Goal: Task Accomplishment & Management: Use online tool/utility

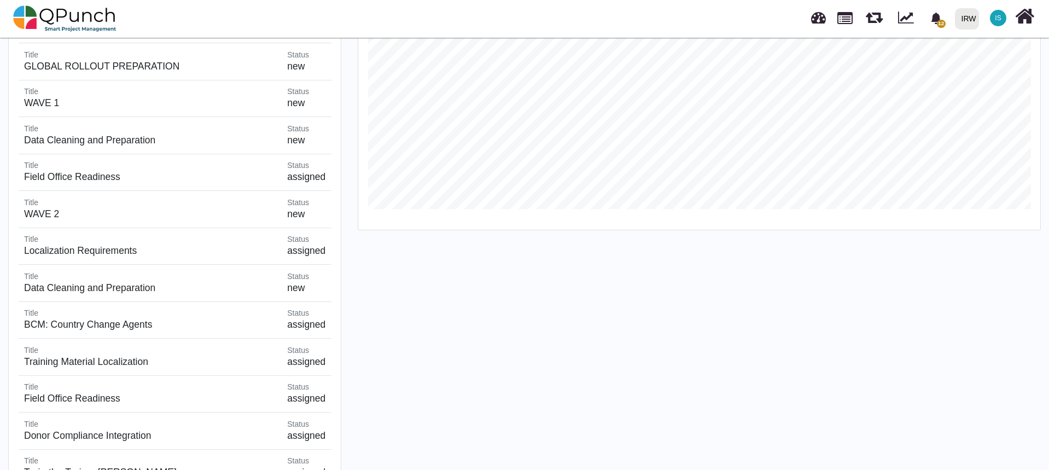
scroll to position [656, 0]
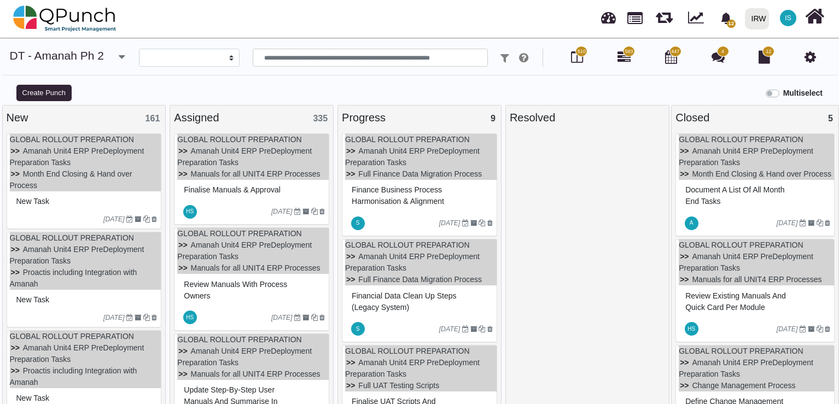
select select
click at [818, 22] on icon at bounding box center [814, 16] width 19 height 21
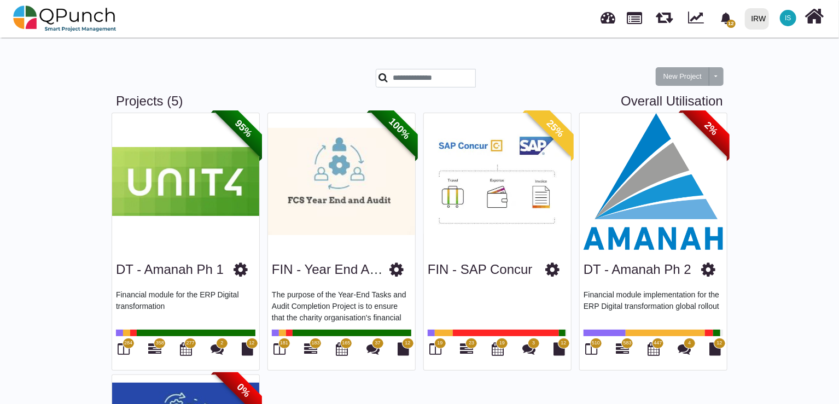
click at [216, 184] on img at bounding box center [185, 181] width 147 height 137
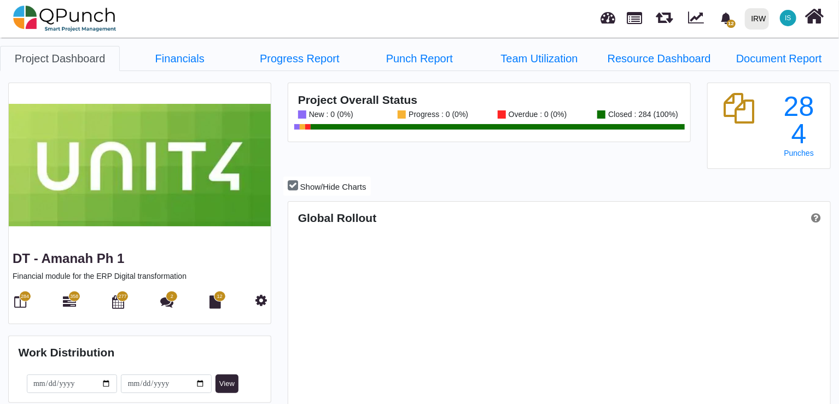
scroll to position [171, 179]
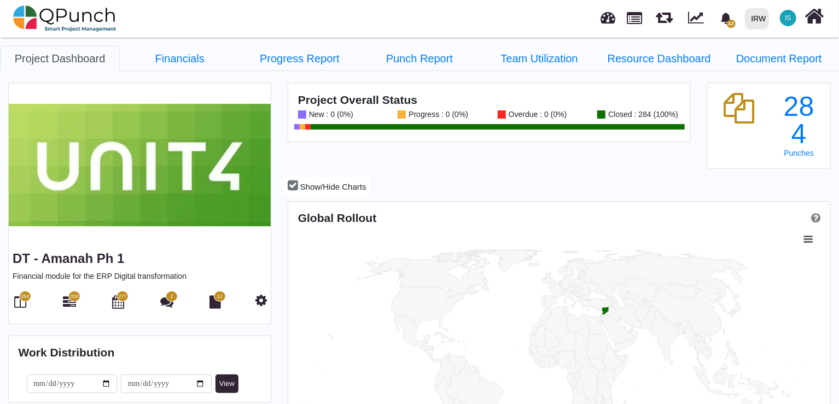
click at [74, 297] on span "358" at bounding box center [74, 297] width 8 height 8
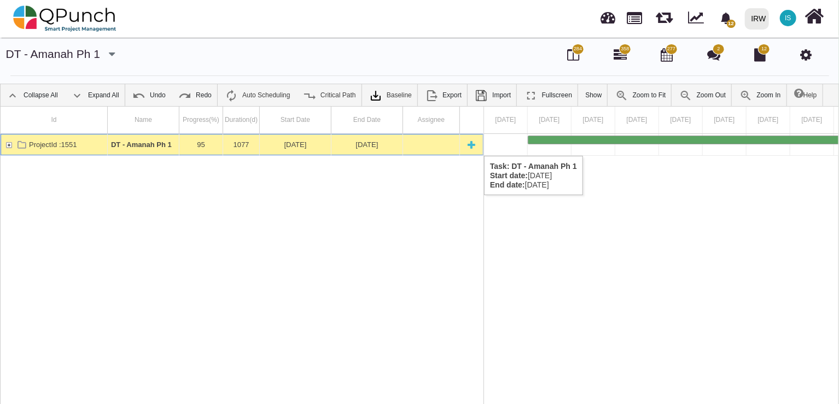
click at [10, 145] on div "ProjectId :1551" at bounding box center [9, 144] width 10 height 21
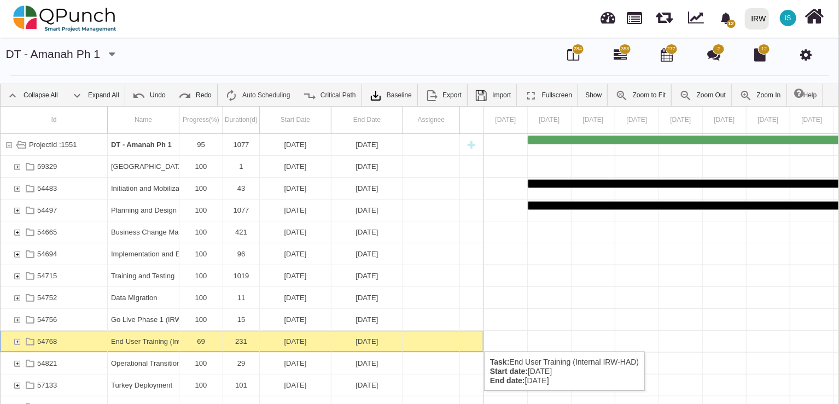
click at [18, 341] on div "54768" at bounding box center [17, 341] width 10 height 21
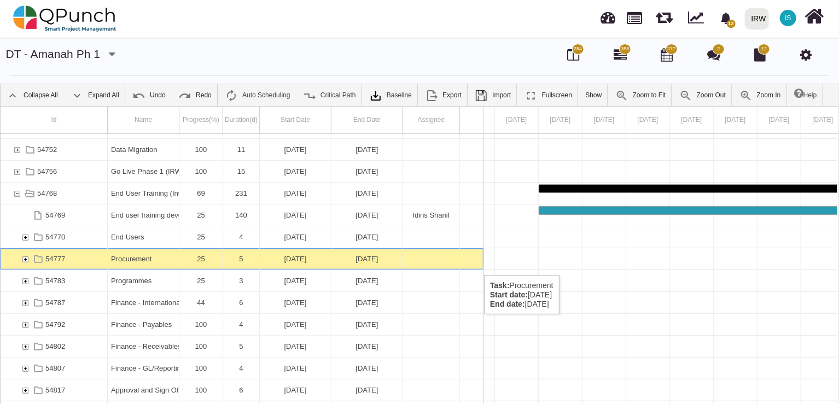
scroll to position [0, 17492]
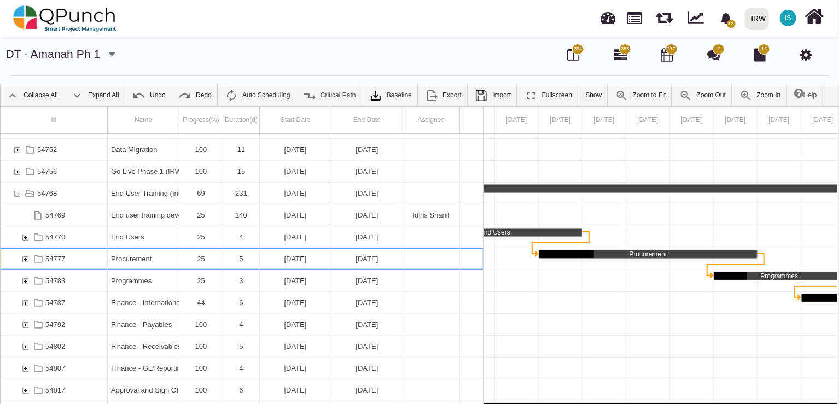
click at [118, 264] on div "Procurement" at bounding box center [143, 258] width 65 height 21
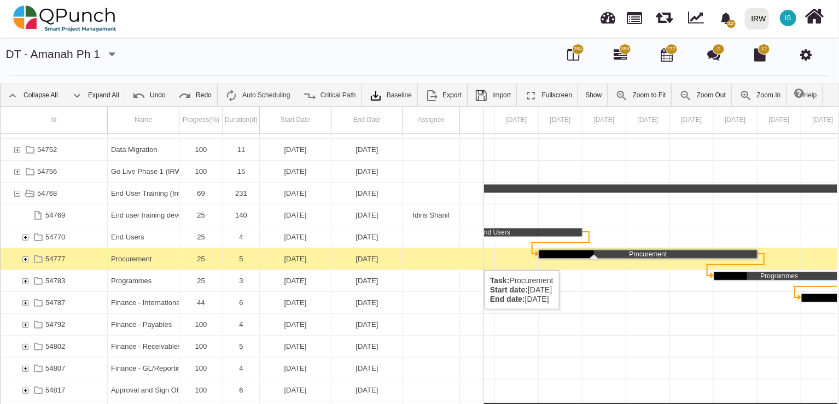
click at [27, 259] on div "54777" at bounding box center [25, 258] width 10 height 21
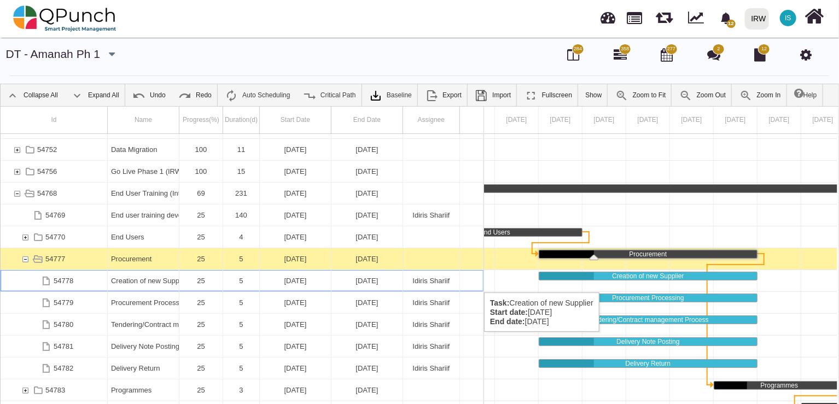
click at [160, 282] on div "Creation of new Supplier" at bounding box center [143, 280] width 65 height 21
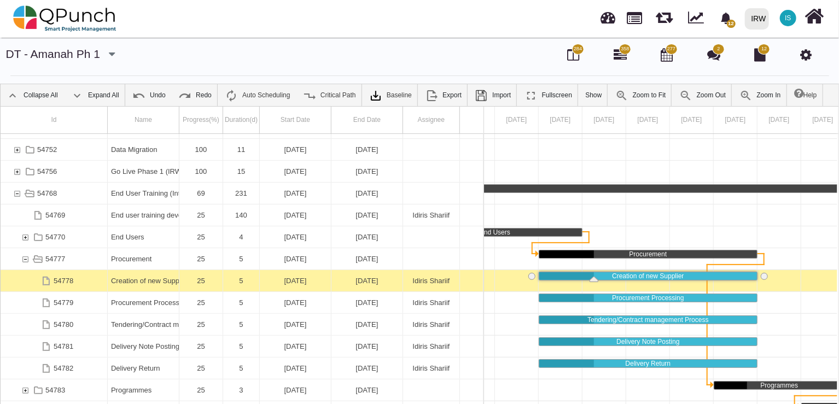
click at [160, 282] on div "Creation of new Supplier" at bounding box center [143, 280] width 65 height 21
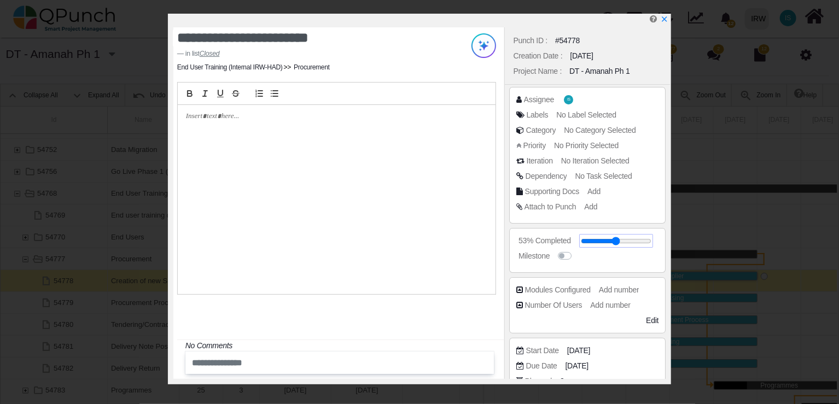
drag, startPoint x: 617, startPoint y: 242, endPoint x: 665, endPoint y: 242, distance: 47.6
type input "***"
click at [651, 242] on input "range" at bounding box center [616, 241] width 71 height 4
click at [663, 21] on icon "x" at bounding box center [664, 20] width 6 height 6
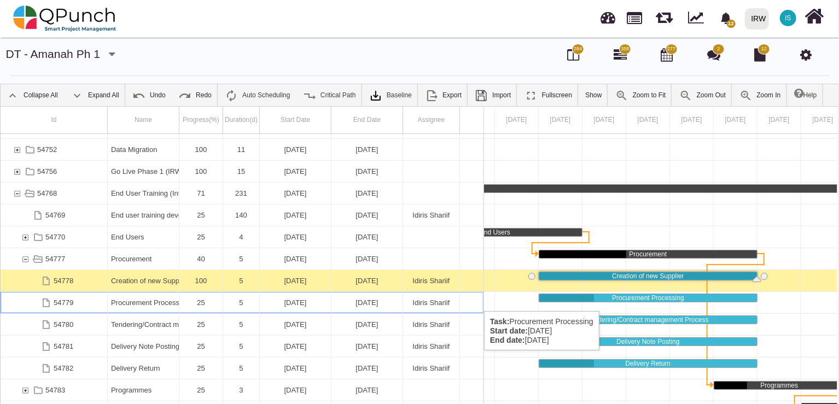
click at [203, 300] on div "25" at bounding box center [201, 302] width 37 height 21
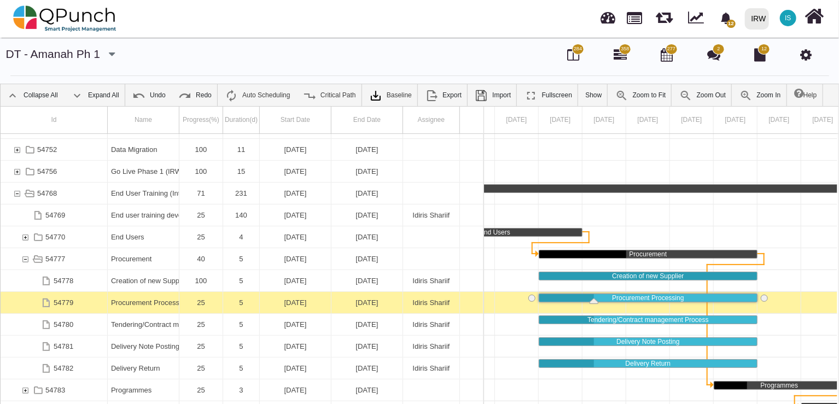
click at [203, 300] on div "25" at bounding box center [201, 302] width 37 height 21
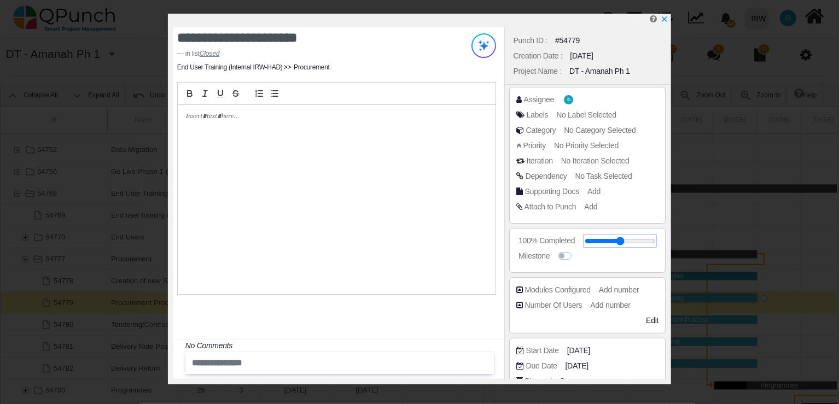
drag, startPoint x: 597, startPoint y: 238, endPoint x: 671, endPoint y: 243, distance: 74.0
type input "***"
click at [655, 243] on input "range" at bounding box center [620, 241] width 71 height 4
click at [666, 21] on icon "x" at bounding box center [664, 19] width 9 height 9
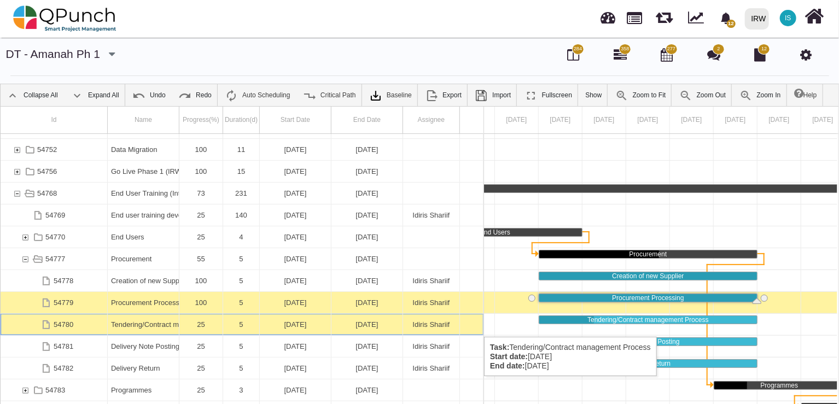
click at [180, 326] on div "25" at bounding box center [201, 324] width 44 height 21
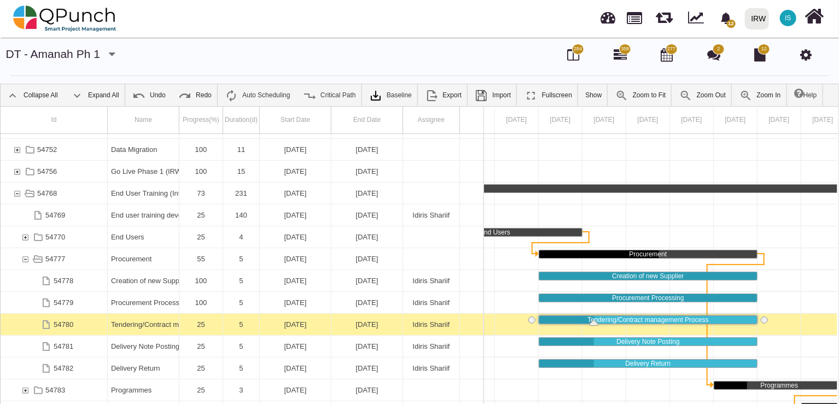
click at [180, 326] on div "25" at bounding box center [201, 324] width 44 height 21
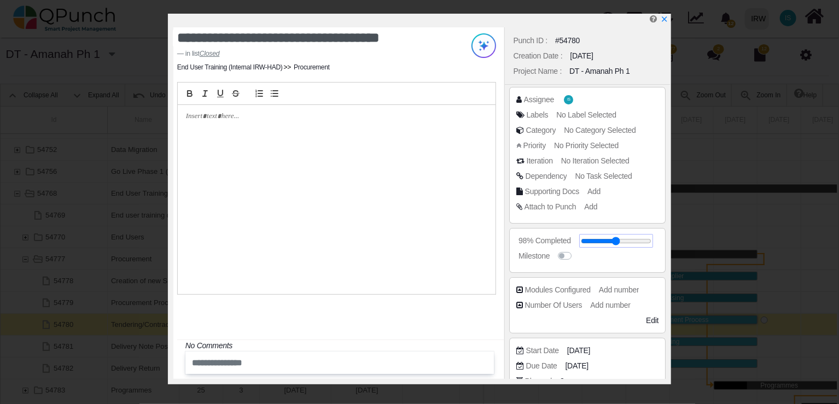
drag, startPoint x: 598, startPoint y: 240, endPoint x: 649, endPoint y: 241, distance: 50.9
click at [649, 241] on input "range" at bounding box center [616, 241] width 71 height 4
type input "***"
click at [666, 22] on icon "x" at bounding box center [664, 20] width 6 height 6
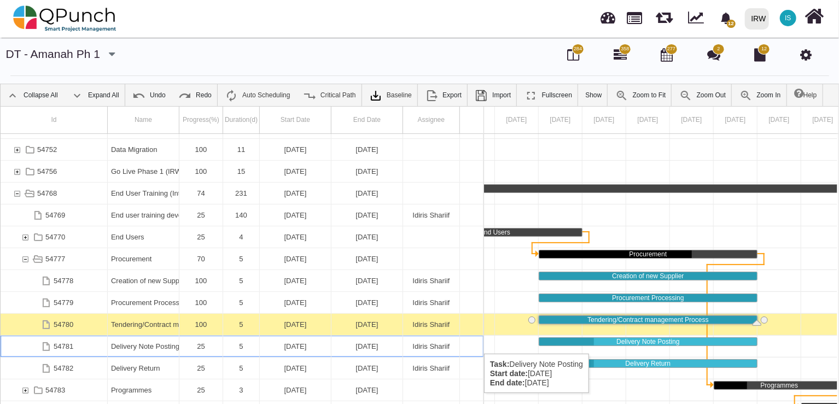
click at [129, 343] on div "Delivery Note Posting" at bounding box center [143, 346] width 65 height 21
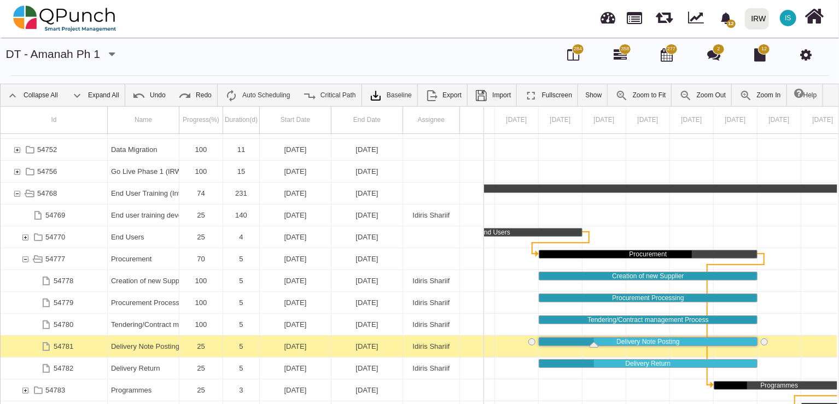
click at [129, 343] on div "Delivery Note Posting" at bounding box center [143, 346] width 65 height 21
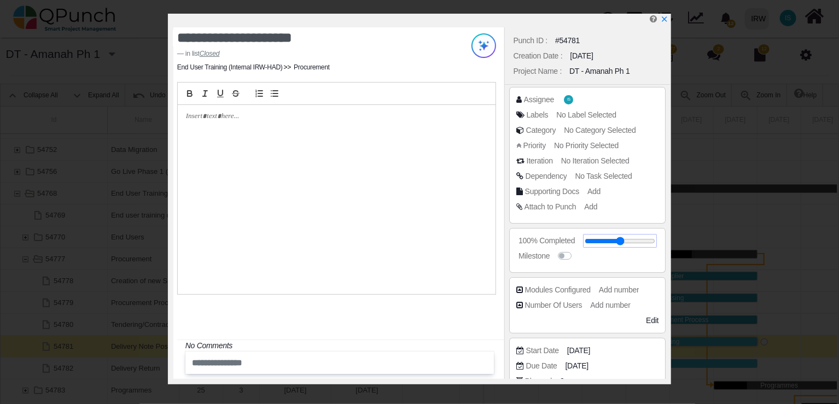
drag, startPoint x: 593, startPoint y: 240, endPoint x: 670, endPoint y: 240, distance: 76.6
type input "***"
click at [655, 240] on input "range" at bounding box center [620, 241] width 71 height 4
click at [663, 19] on icon "x" at bounding box center [664, 20] width 6 height 6
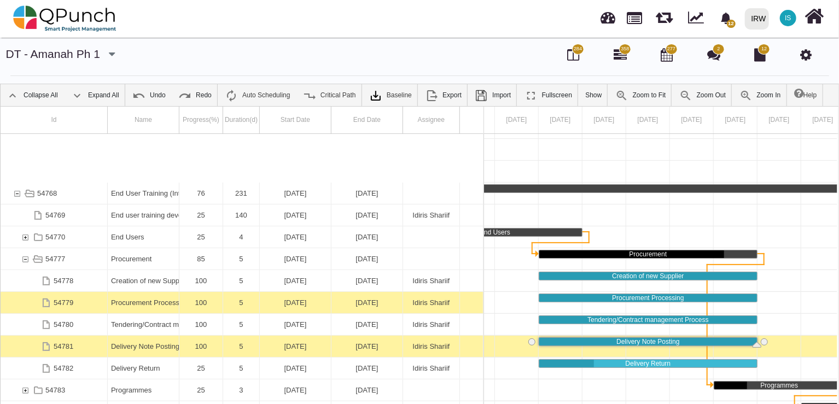
scroll to position [247, 0]
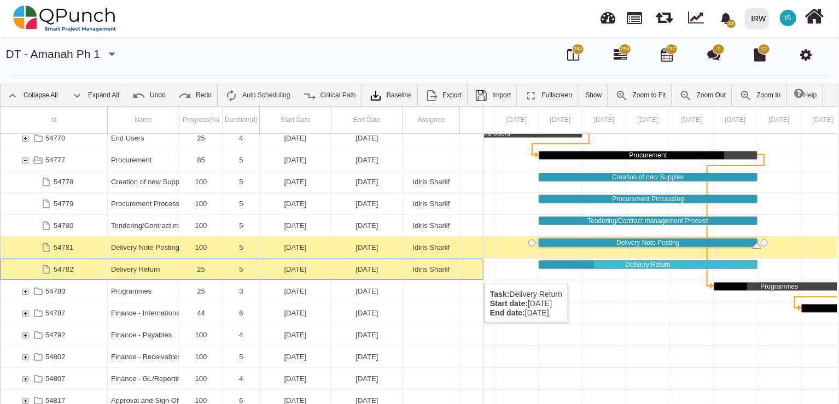
click at [139, 273] on div "Delivery Return" at bounding box center [143, 269] width 65 height 21
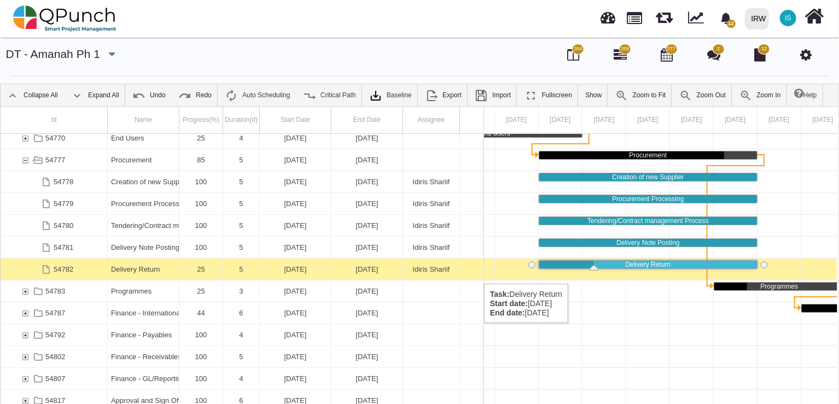
click at [139, 273] on div "Delivery Return" at bounding box center [143, 269] width 65 height 21
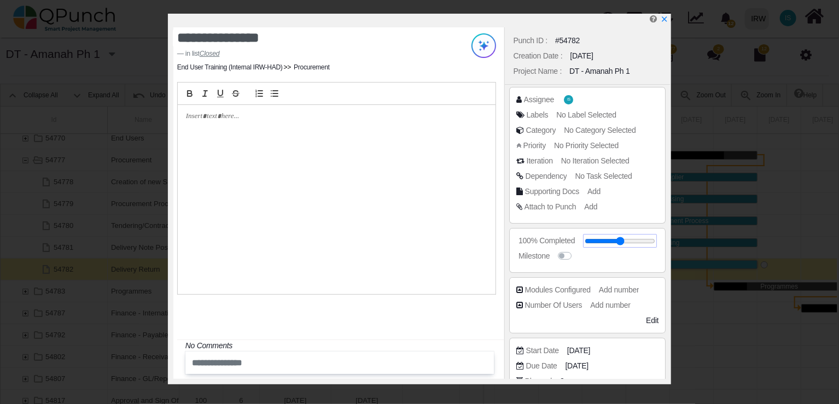
drag, startPoint x: 599, startPoint y: 241, endPoint x: 667, endPoint y: 240, distance: 67.8
type input "***"
click at [655, 240] on input "range" at bounding box center [620, 241] width 71 height 4
click at [667, 20] on icon "x" at bounding box center [664, 19] width 9 height 9
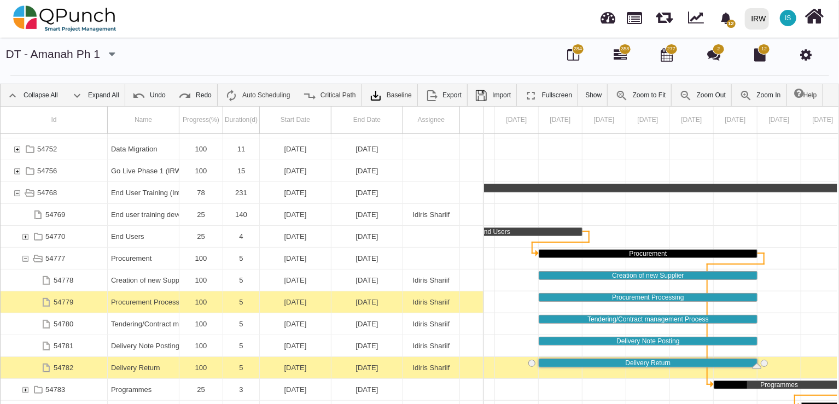
scroll to position [50, 0]
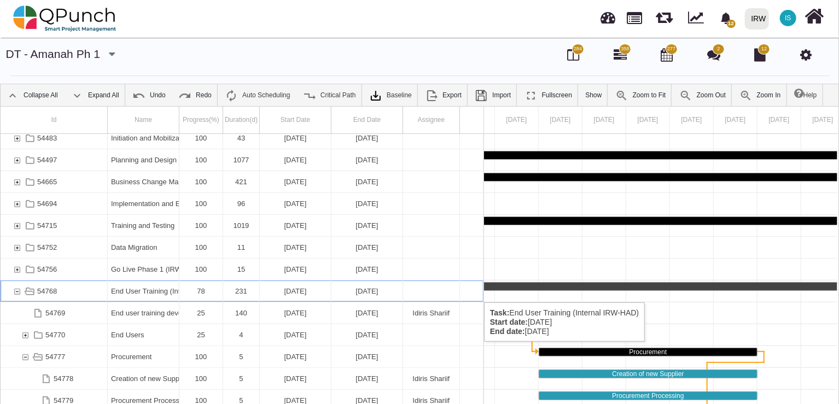
click at [109, 292] on div "End User Training (Internal IRW-HAD)" at bounding box center [144, 291] width 72 height 21
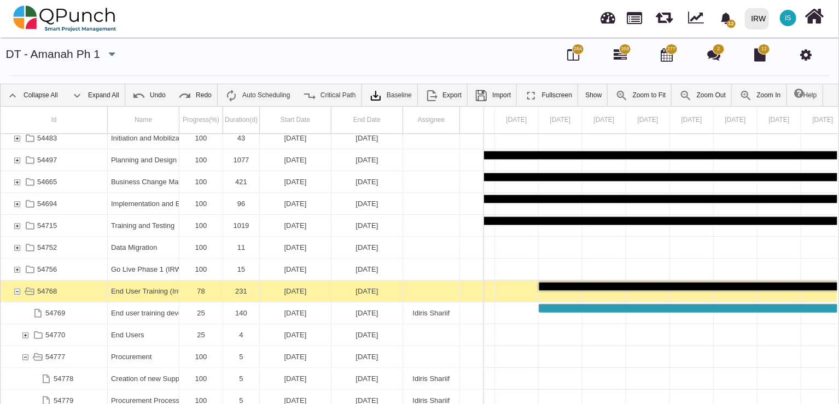
click at [109, 292] on div "End User Training (Internal IRW-HAD)" at bounding box center [144, 291] width 72 height 21
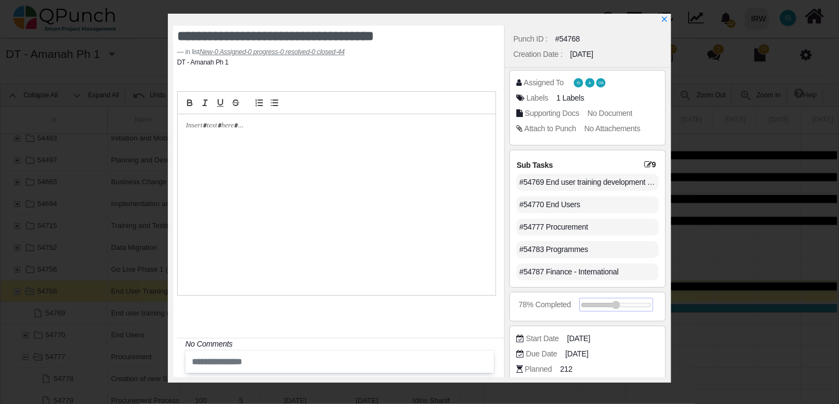
click at [652, 307] on div at bounding box center [616, 305] width 74 height 14
click at [665, 20] on icon "x" at bounding box center [664, 20] width 6 height 6
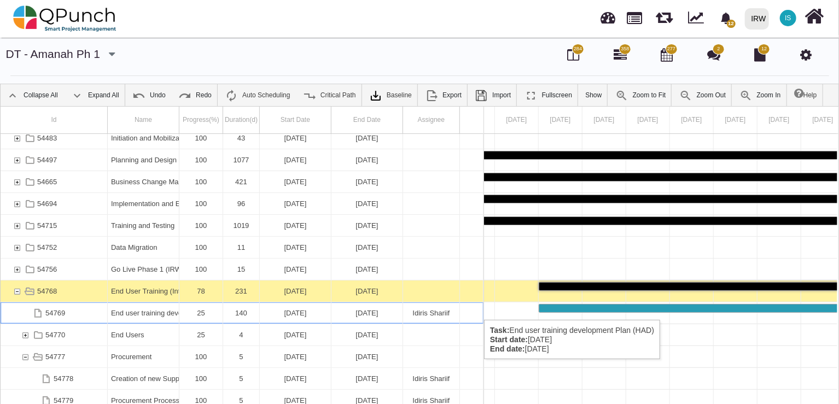
click at [74, 310] on div "54769" at bounding box center [54, 312] width 107 height 21
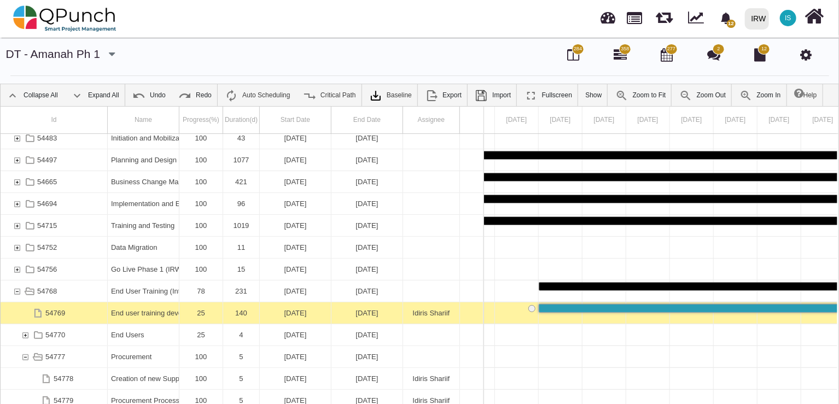
click at [74, 310] on div "54769" at bounding box center [54, 312] width 107 height 21
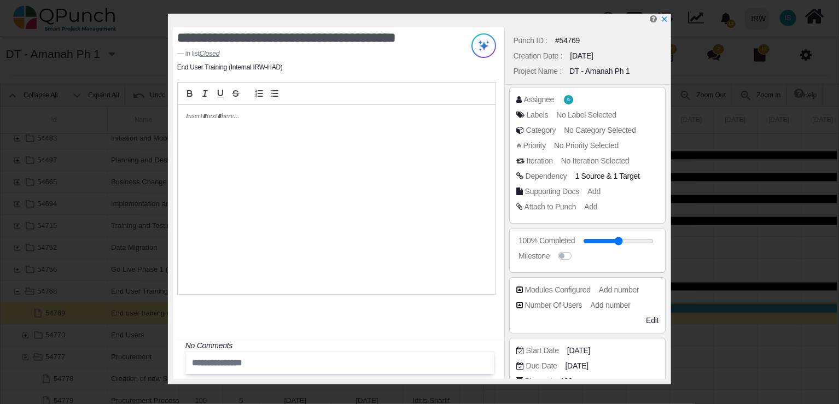
drag, startPoint x: 602, startPoint y: 241, endPoint x: 698, endPoint y: 235, distance: 97.0
type input "***"
click at [654, 239] on input "range" at bounding box center [618, 241] width 71 height 4
click at [665, 19] on icon "x" at bounding box center [664, 19] width 9 height 9
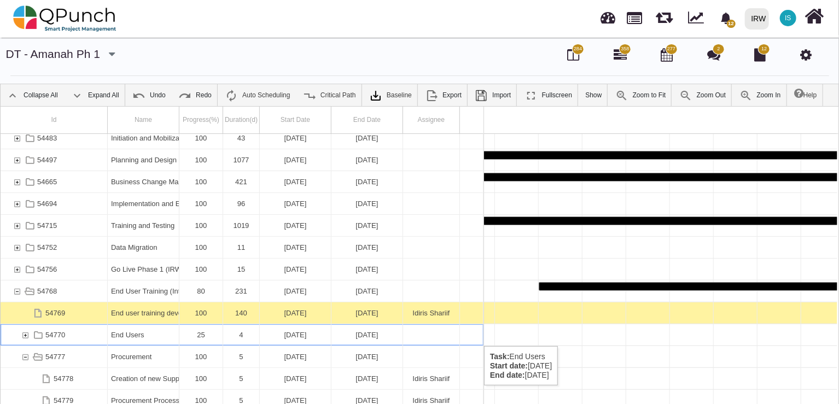
scroll to position [0, 17361]
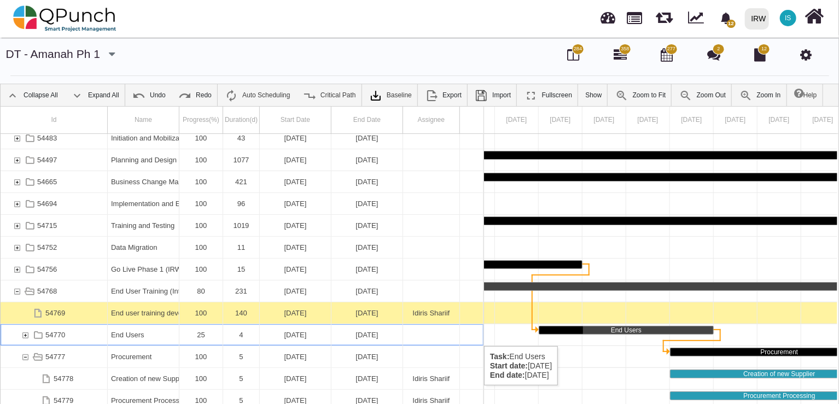
click at [27, 335] on div "54770" at bounding box center [25, 334] width 10 height 21
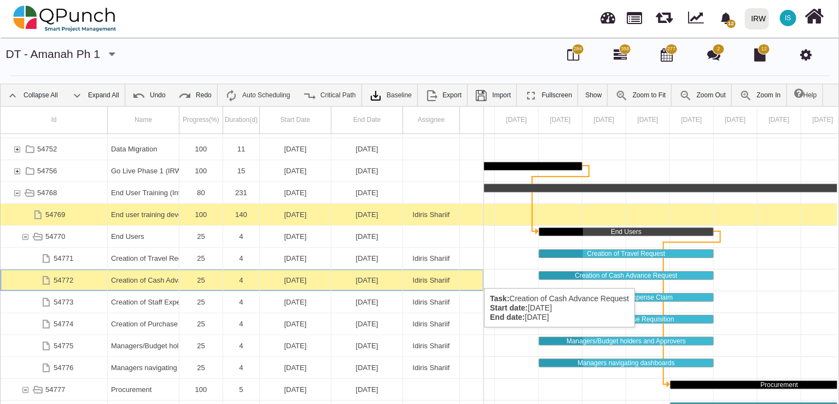
scroll to position [149, 0]
click at [138, 277] on div "Creation of Cash Advance Request" at bounding box center [143, 280] width 65 height 21
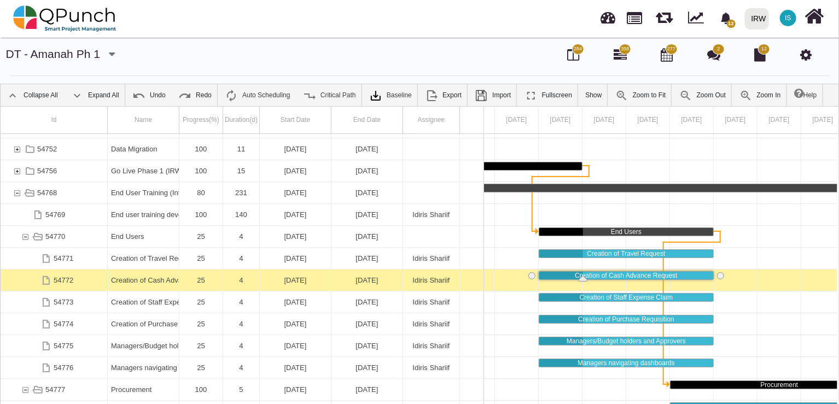
click at [138, 277] on div "Creation of Cash Advance Request" at bounding box center [143, 280] width 65 height 21
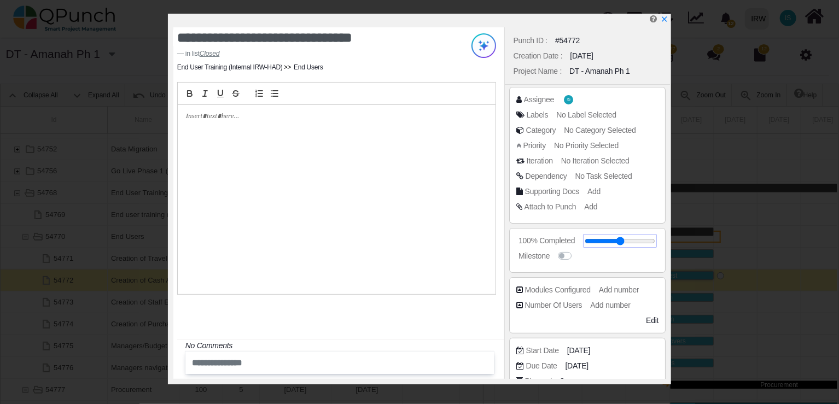
drag, startPoint x: 598, startPoint y: 242, endPoint x: 682, endPoint y: 241, distance: 83.1
type input "***"
click at [655, 241] on input "range" at bounding box center [620, 241] width 71 height 4
click at [661, 19] on icon "x" at bounding box center [664, 19] width 9 height 9
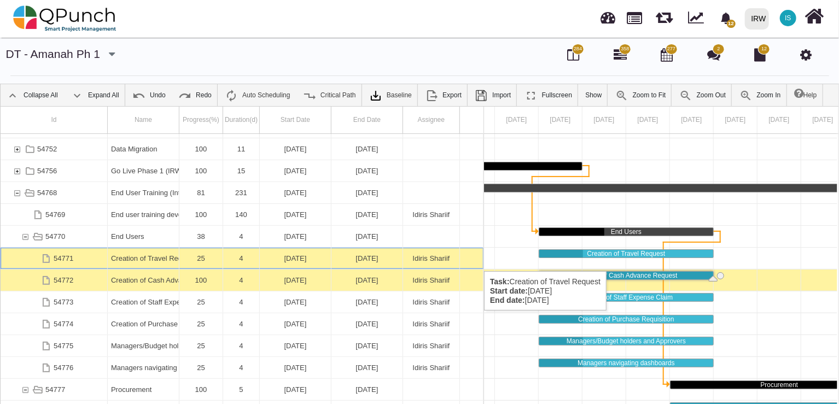
click at [129, 260] on div "Creation of Travel Request" at bounding box center [143, 258] width 65 height 21
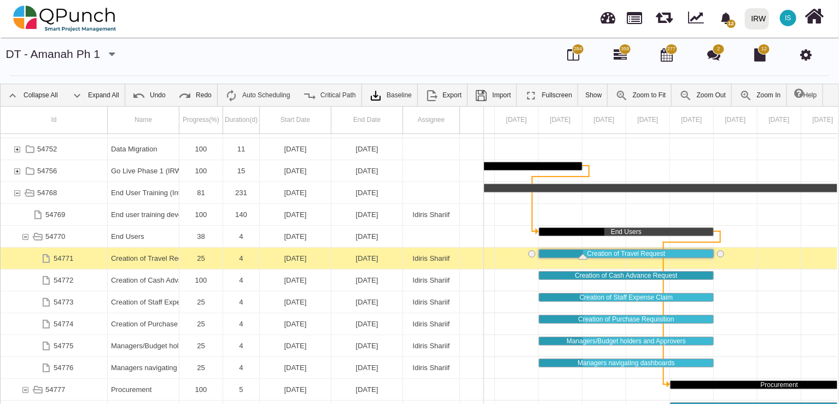
click at [129, 260] on div "Creation of Travel Request" at bounding box center [143, 258] width 65 height 21
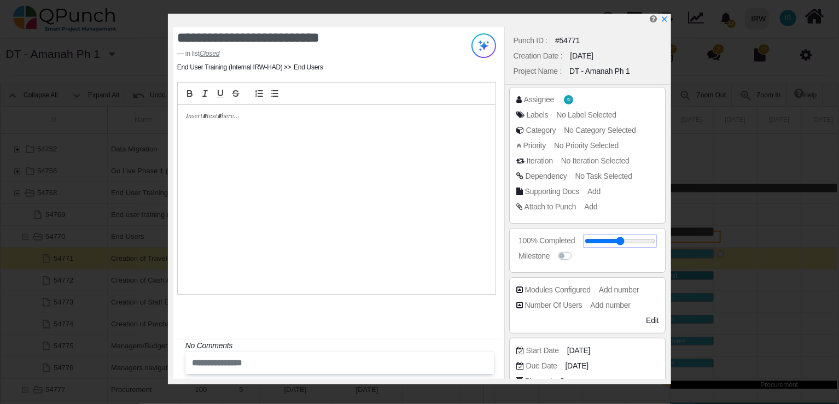
drag, startPoint x: 599, startPoint y: 239, endPoint x: 678, endPoint y: 239, distance: 78.8
type input "***"
click at [655, 239] on input "range" at bounding box center [620, 241] width 71 height 4
click at [666, 22] on icon "x" at bounding box center [664, 20] width 6 height 6
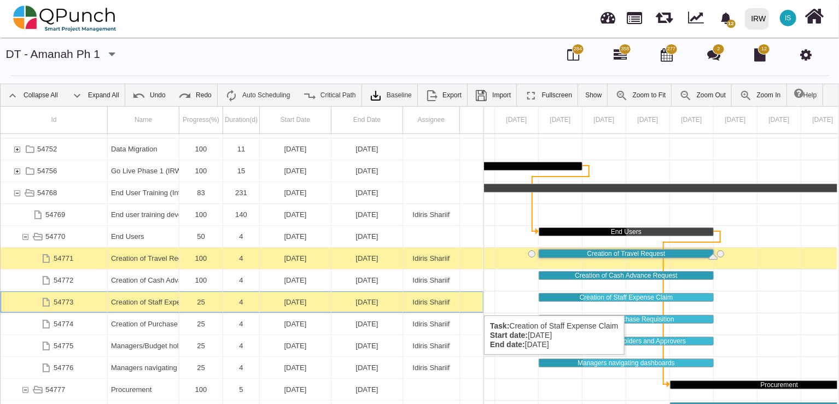
click at [138, 304] on div "Creation of Staff Expense Claim" at bounding box center [143, 302] width 65 height 21
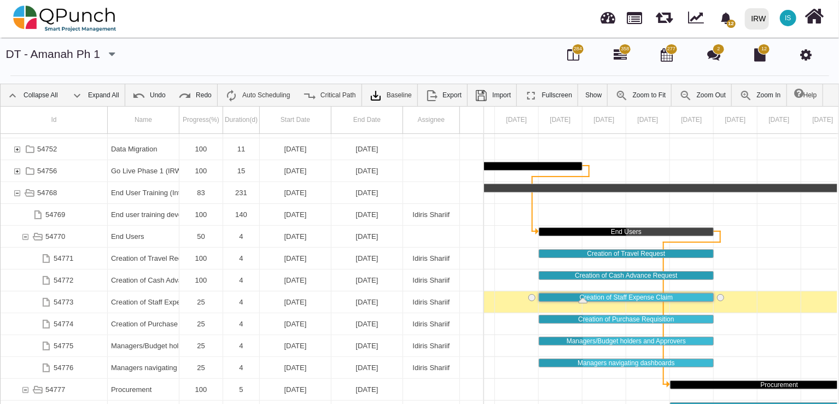
click at [139, 305] on div "Creation of Staff Expense Claim" at bounding box center [143, 302] width 65 height 21
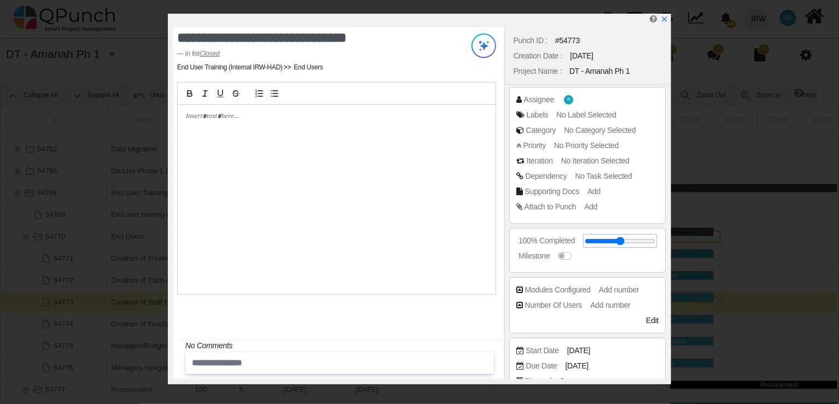
drag, startPoint x: 598, startPoint y: 242, endPoint x: 664, endPoint y: 242, distance: 66.2
type input "***"
click at [655, 242] on input "range" at bounding box center [620, 241] width 71 height 4
click at [668, 22] on icon "x" at bounding box center [664, 19] width 9 height 9
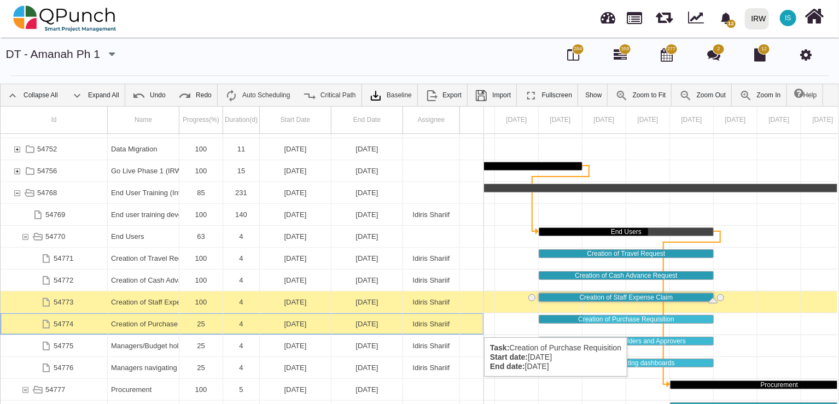
click at [144, 327] on div "Creation of Purchase Requisition" at bounding box center [143, 323] width 65 height 21
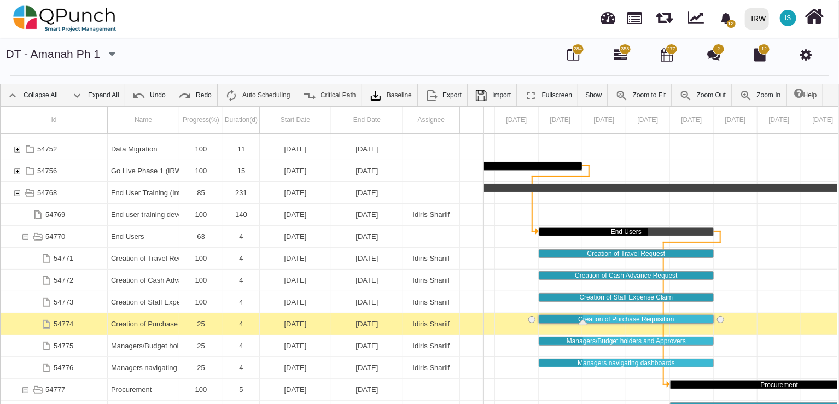
click at [144, 327] on div "Creation of Purchase Requisition" at bounding box center [143, 323] width 65 height 21
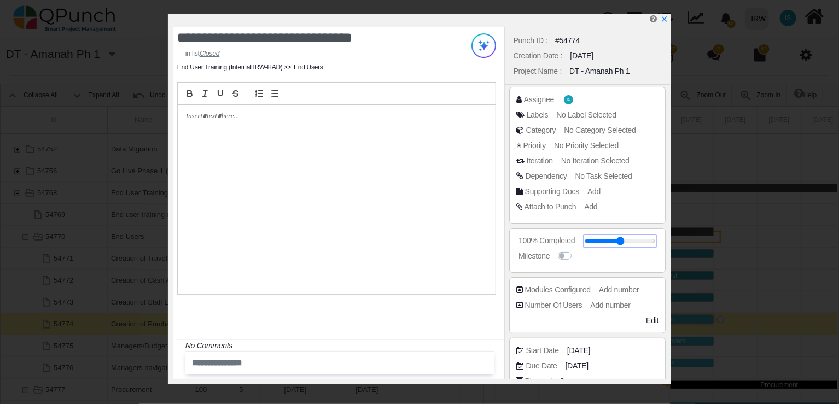
drag, startPoint x: 602, startPoint y: 242, endPoint x: 668, endPoint y: 241, distance: 66.2
type input "***"
click at [655, 241] on input "range" at bounding box center [620, 241] width 71 height 4
click at [667, 21] on icon "x" at bounding box center [664, 19] width 9 height 9
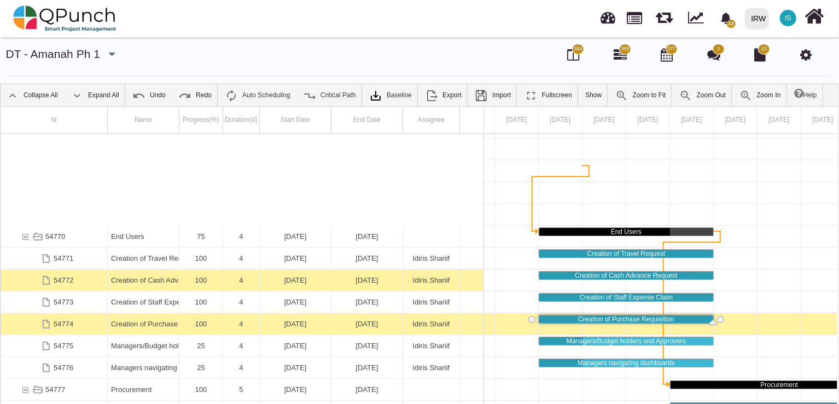
scroll to position [247, 0]
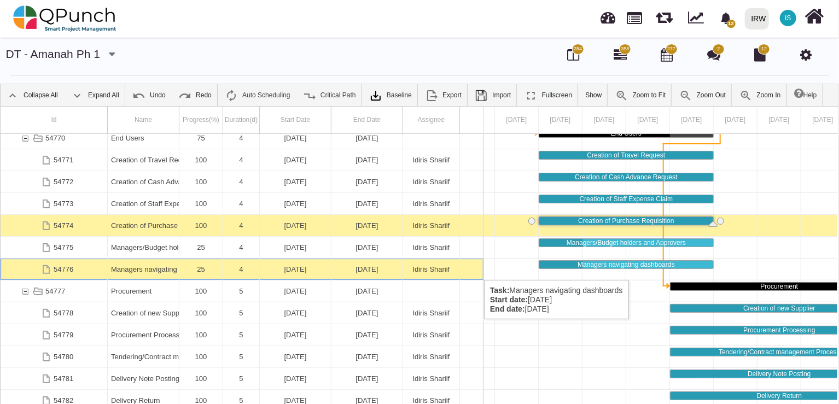
click at [134, 269] on div "Managers navigating dashboards" at bounding box center [143, 269] width 65 height 21
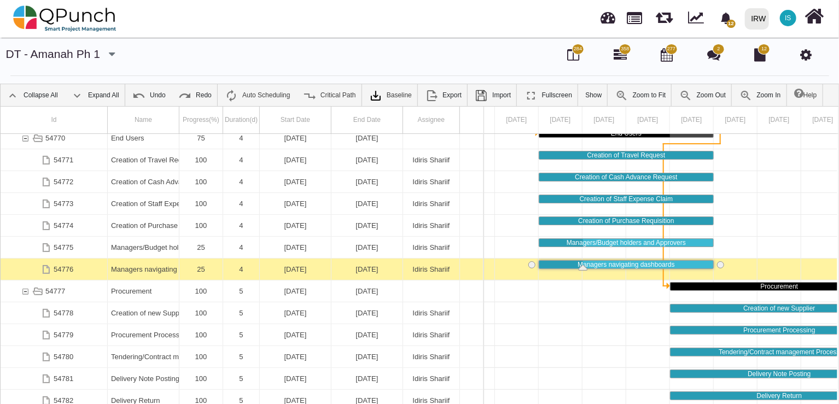
click at [134, 269] on div "Managers navigating dashboards" at bounding box center [143, 269] width 65 height 21
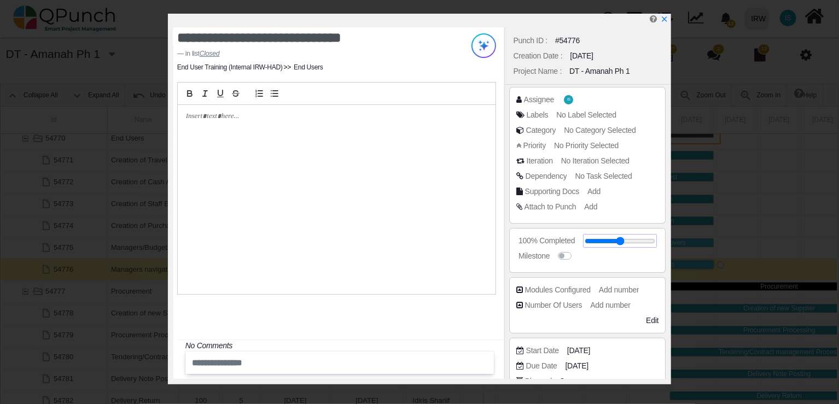
drag, startPoint x: 598, startPoint y: 240, endPoint x: 668, endPoint y: 242, distance: 70.0
type input "***"
click at [655, 242] on input "range" at bounding box center [620, 241] width 71 height 4
click at [667, 17] on icon "x" at bounding box center [664, 19] width 9 height 9
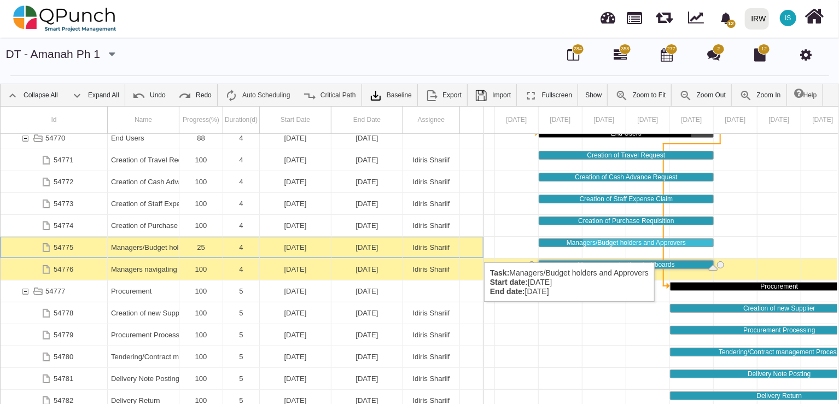
click at [146, 252] on div "Managers/Budget holders and Approvers" at bounding box center [143, 247] width 65 height 21
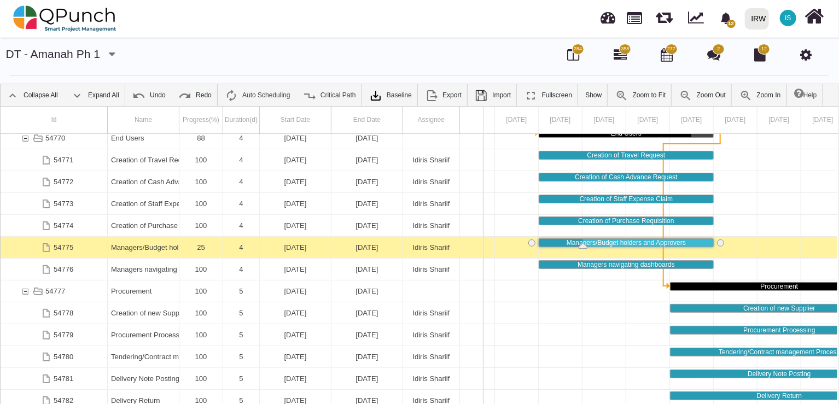
click at [146, 252] on div "Managers/Budget holders and Approvers" at bounding box center [143, 247] width 65 height 21
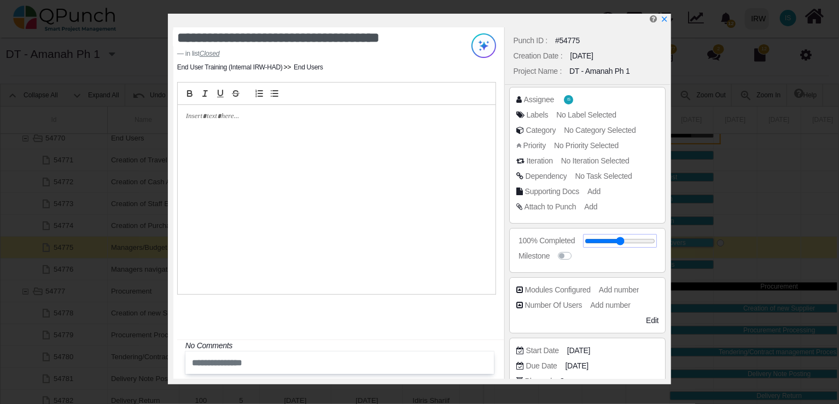
drag, startPoint x: 597, startPoint y: 240, endPoint x: 718, endPoint y: 239, distance: 120.3
type input "***"
click at [655, 239] on input "range" at bounding box center [620, 241] width 71 height 4
click at [663, 19] on icon "x" at bounding box center [664, 20] width 6 height 6
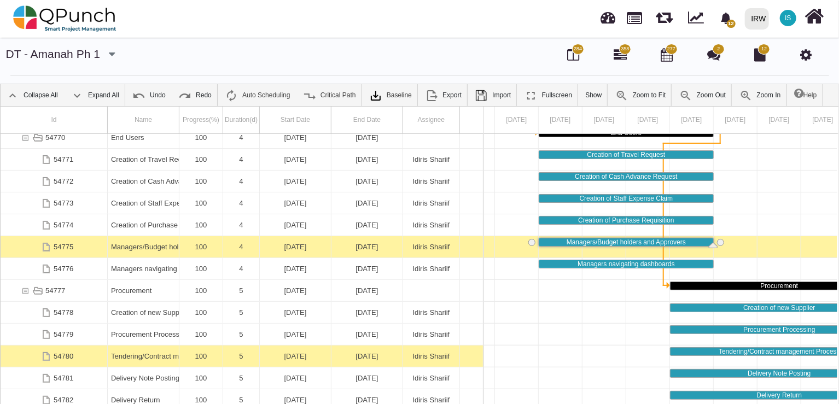
scroll to position [347, 0]
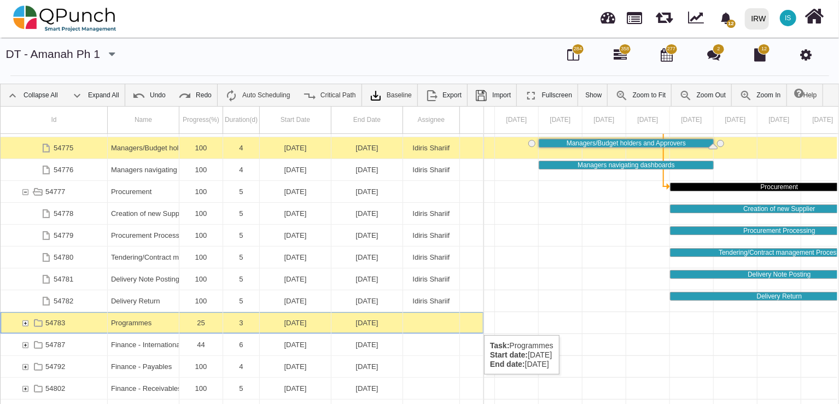
click at [26, 324] on div "54783" at bounding box center [25, 322] width 10 height 21
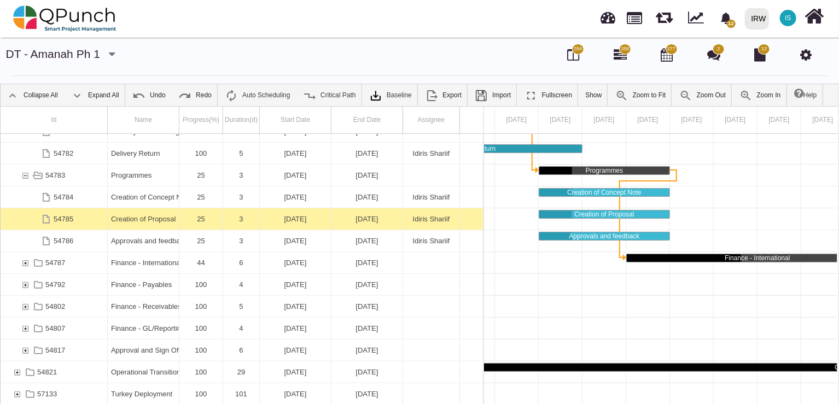
scroll to position [445, 0]
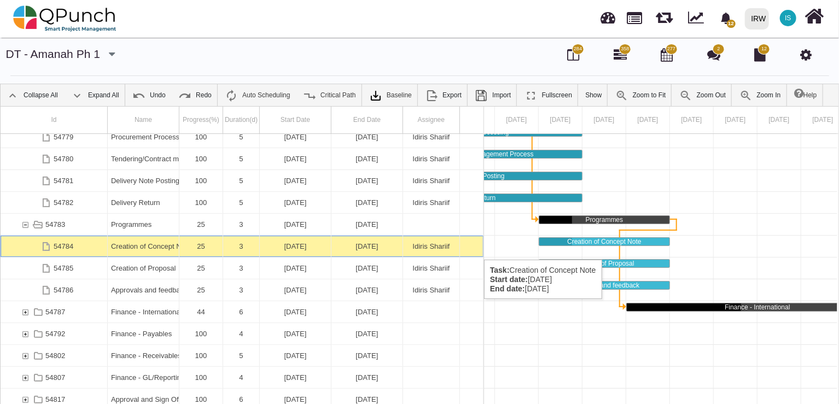
click at [140, 249] on div "Creation of Concept Note" at bounding box center [143, 246] width 65 height 21
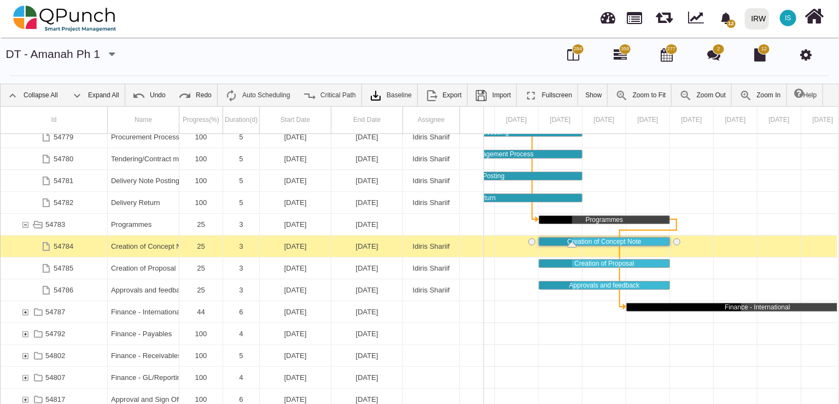
click at [140, 249] on div "Creation of Concept Note" at bounding box center [143, 246] width 65 height 21
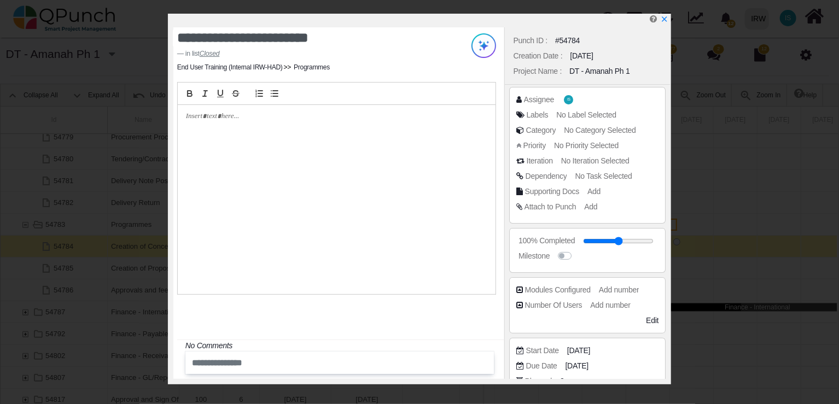
drag, startPoint x: 615, startPoint y: 244, endPoint x: 663, endPoint y: 245, distance: 48.1
type input "***"
click at [654, 243] on input "range" at bounding box center [618, 241] width 71 height 4
click at [666, 20] on icon "x" at bounding box center [664, 19] width 9 height 9
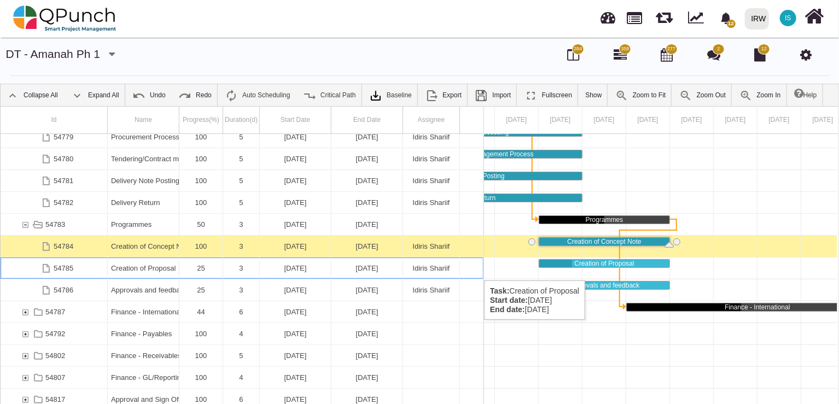
click at [129, 270] on div "Creation of Proposal" at bounding box center [143, 268] width 65 height 21
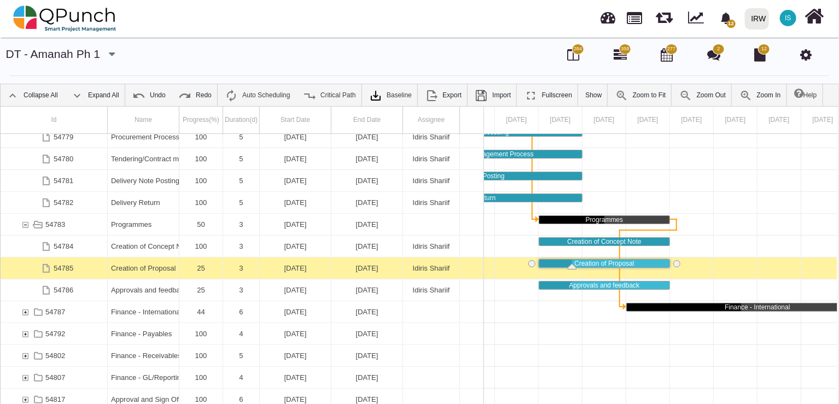
click at [129, 270] on div "Creation of Proposal" at bounding box center [143, 268] width 65 height 21
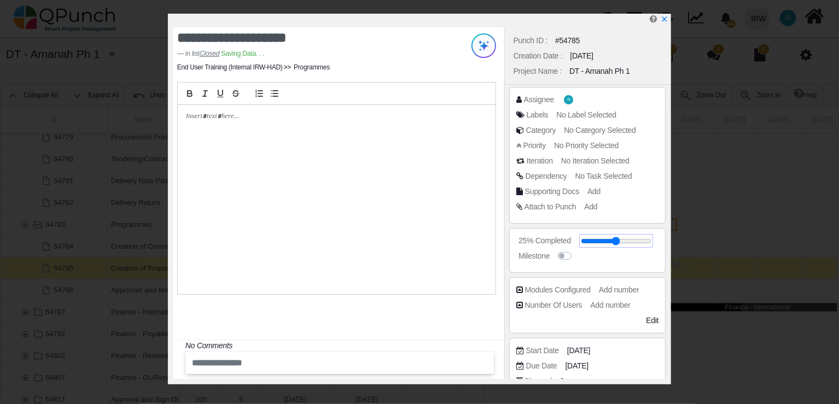
drag, startPoint x: 601, startPoint y: 241, endPoint x: 731, endPoint y: 241, distance: 129.6
type input "***"
click at [651, 241] on input "range" at bounding box center [616, 241] width 71 height 4
click at [664, 18] on icon "x" at bounding box center [664, 19] width 9 height 9
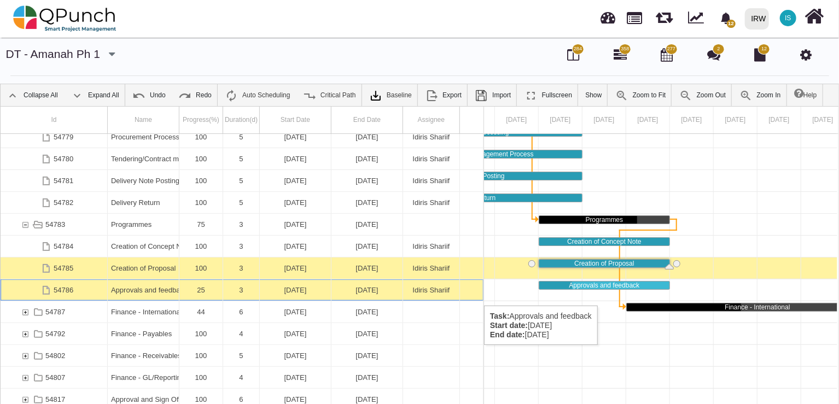
click at [137, 295] on div "Approvals and feedback" at bounding box center [143, 290] width 65 height 21
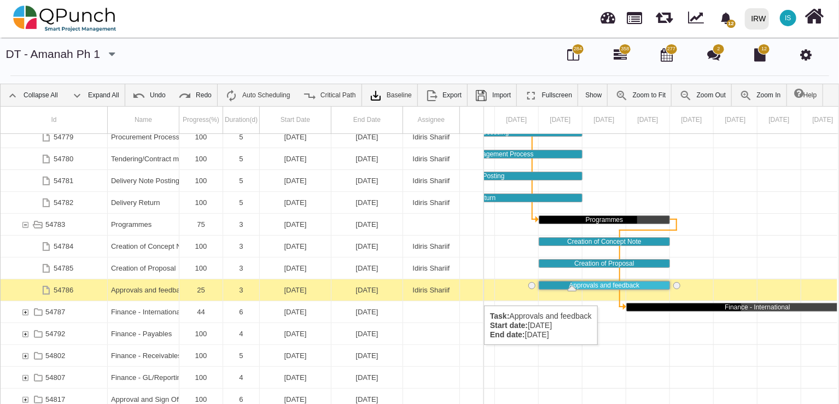
click at [137, 295] on div "Approvals and feedback" at bounding box center [143, 290] width 65 height 21
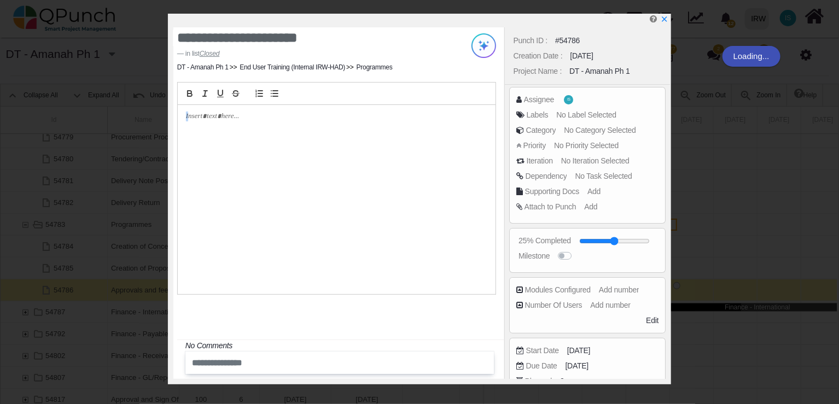
click at [141, 295] on div "**********" at bounding box center [419, 202] width 839 height 404
drag, startPoint x: 602, startPoint y: 245, endPoint x: 674, endPoint y: 245, distance: 72.7
type input "***"
click at [655, 243] on input "range" at bounding box center [620, 241] width 71 height 4
click at [661, 19] on icon "x" at bounding box center [664, 19] width 9 height 9
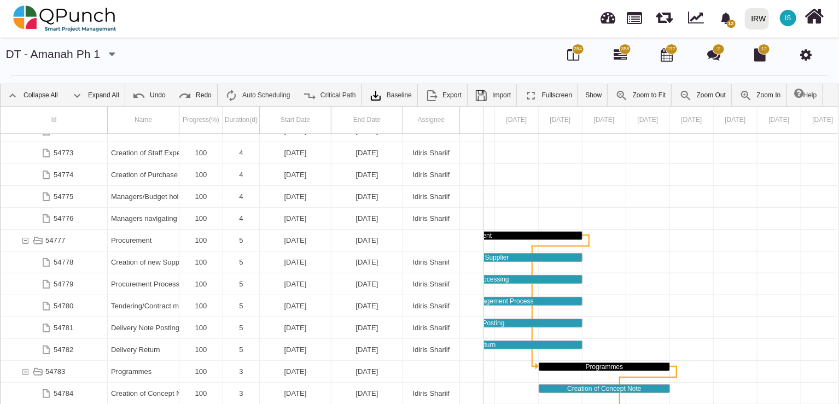
scroll to position [494, 0]
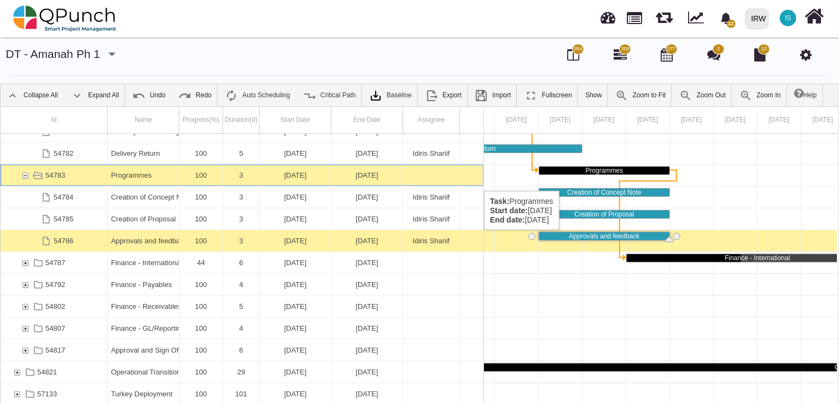
click at [27, 180] on div "54783" at bounding box center [25, 175] width 10 height 21
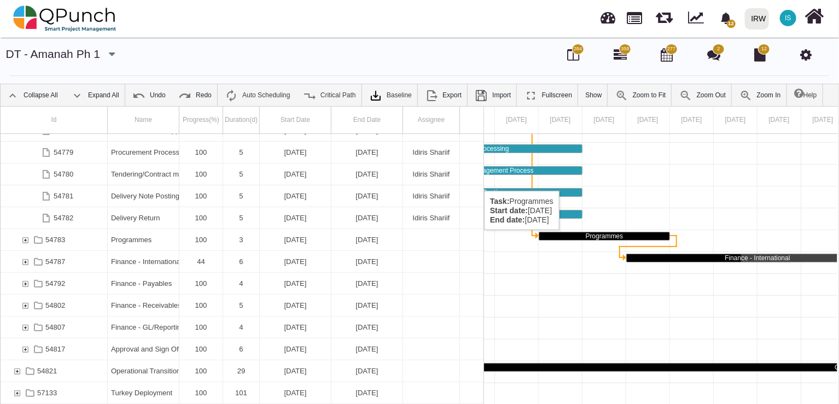
scroll to position [429, 0]
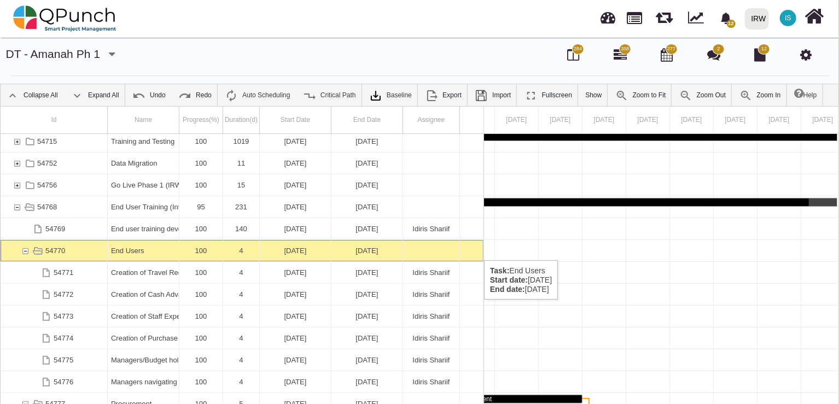
click at [27, 249] on div "54770" at bounding box center [25, 250] width 10 height 21
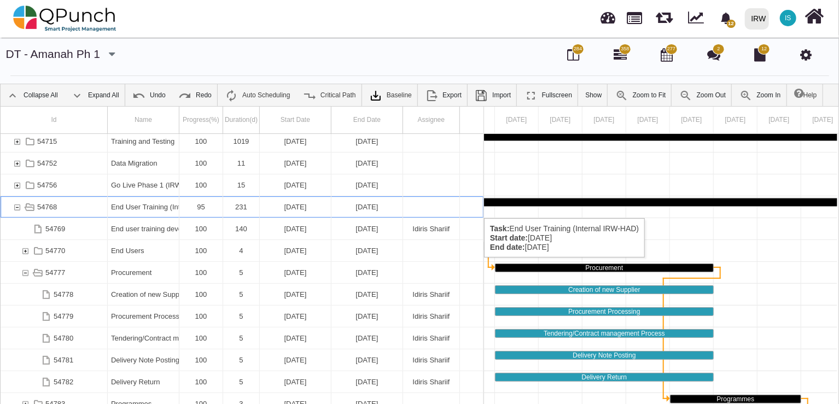
click at [19, 207] on div "54768" at bounding box center [17, 206] width 10 height 21
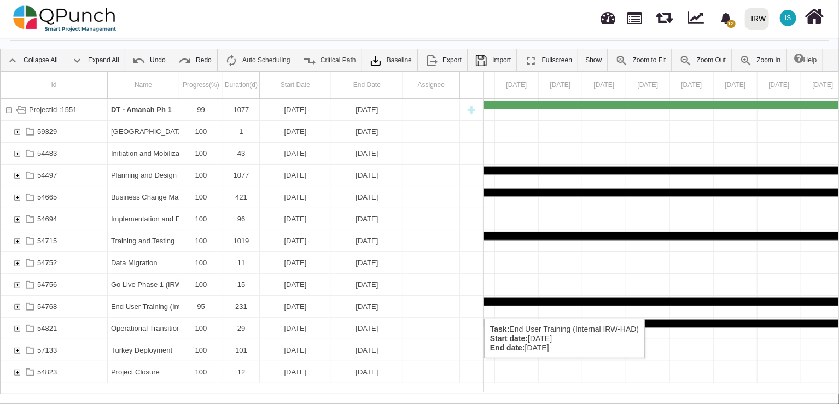
click at [19, 308] on div "54768" at bounding box center [17, 306] width 10 height 21
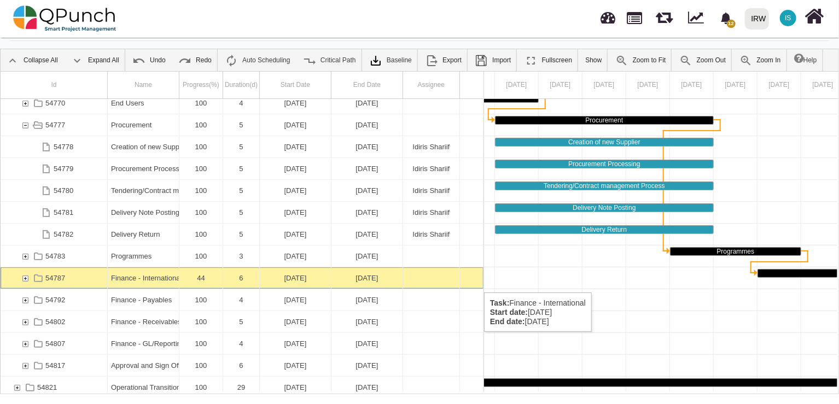
click at [26, 282] on div "54787" at bounding box center [25, 277] width 10 height 21
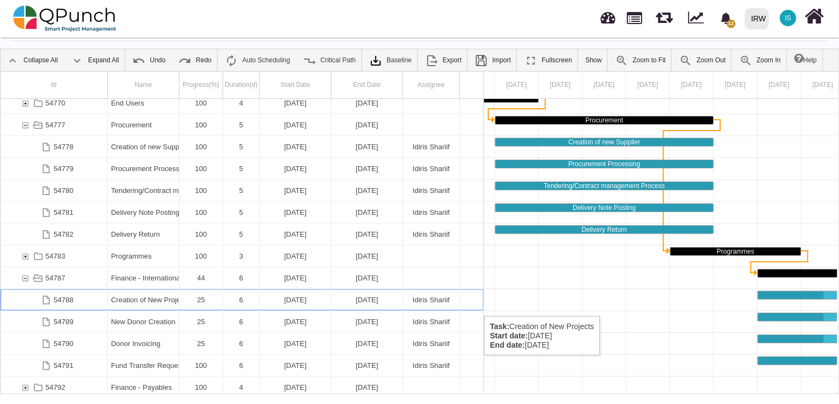
click at [113, 305] on div "Creation of New Projects" at bounding box center [143, 299] width 65 height 21
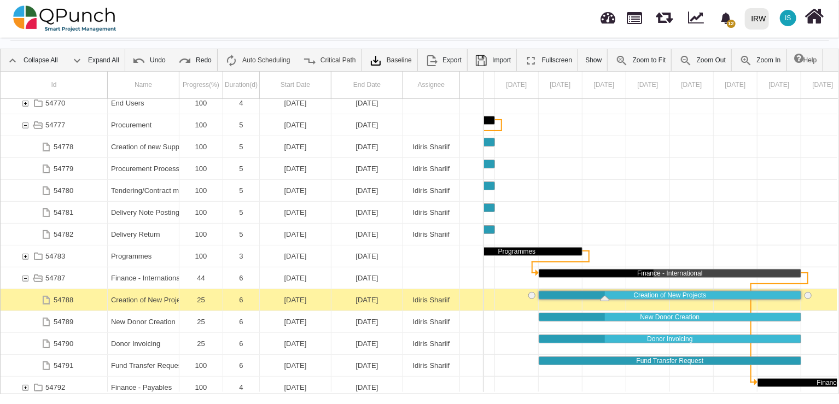
click at [113, 305] on div "Creation of New Projects" at bounding box center [143, 299] width 65 height 21
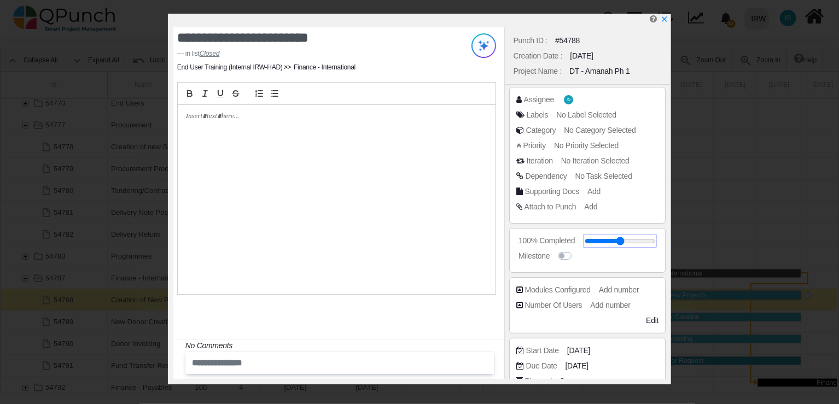
drag, startPoint x: 598, startPoint y: 243, endPoint x: 689, endPoint y: 243, distance: 91.3
type input "***"
click at [655, 243] on input "range" at bounding box center [620, 241] width 71 height 4
click at [666, 22] on icon "x" at bounding box center [664, 20] width 6 height 6
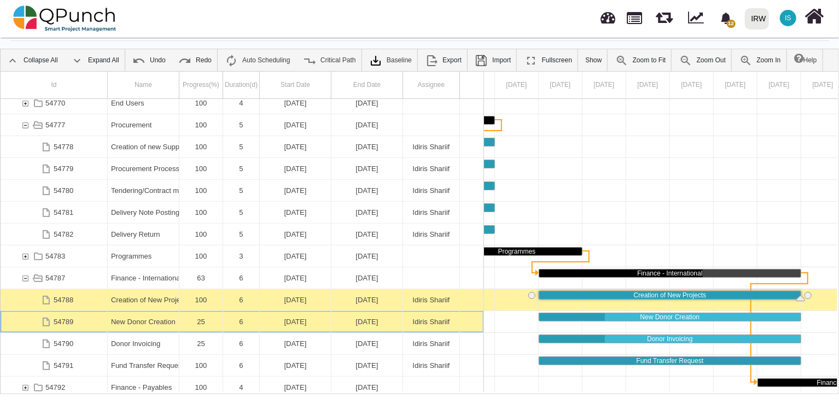
click at [85, 322] on div "54789" at bounding box center [54, 321] width 107 height 21
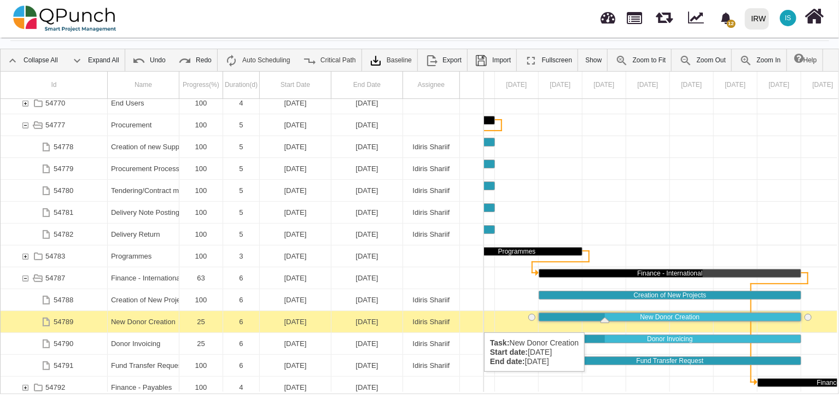
click at [85, 322] on div "54789" at bounding box center [54, 321] width 107 height 21
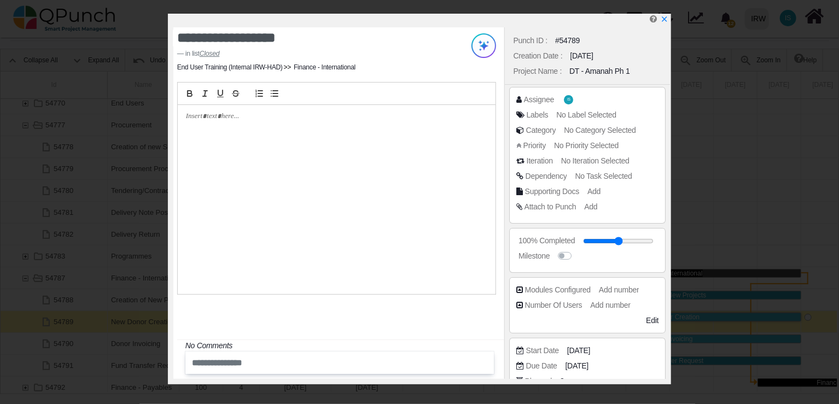
drag, startPoint x: 598, startPoint y: 240, endPoint x: 706, endPoint y: 187, distance: 120.4
type input "***"
click at [654, 239] on input "range" at bounding box center [618, 241] width 71 height 4
click at [668, 21] on icon "x" at bounding box center [664, 19] width 9 height 9
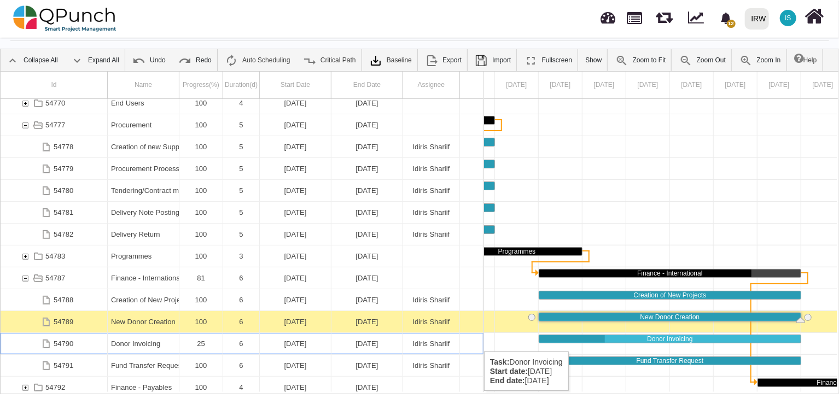
click at [101, 350] on div "54790" at bounding box center [54, 343] width 107 height 21
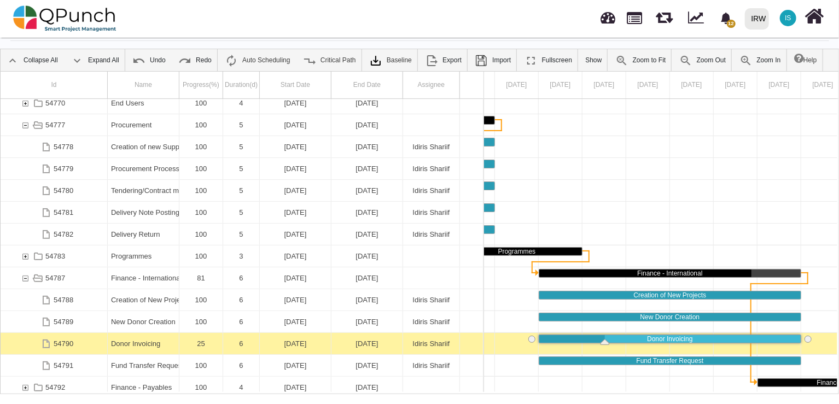
click at [101, 350] on div "54790" at bounding box center [54, 343] width 107 height 21
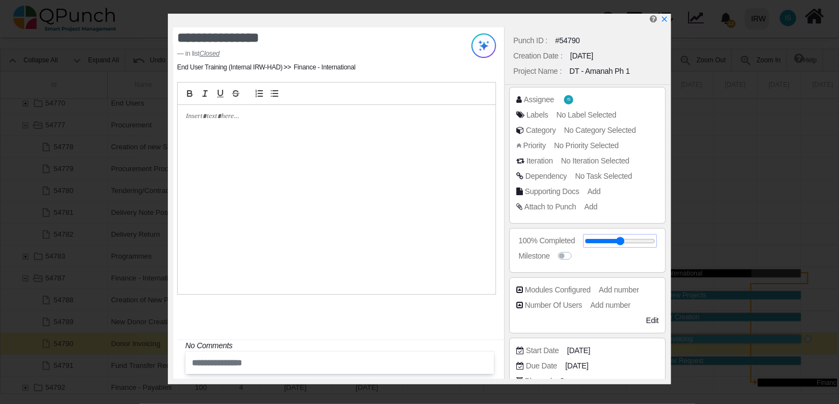
drag, startPoint x: 599, startPoint y: 245, endPoint x: 753, endPoint y: 245, distance: 153.7
type input "***"
click at [655, 243] on input "range" at bounding box center [620, 241] width 71 height 4
click at [663, 18] on icon "x" at bounding box center [664, 19] width 9 height 9
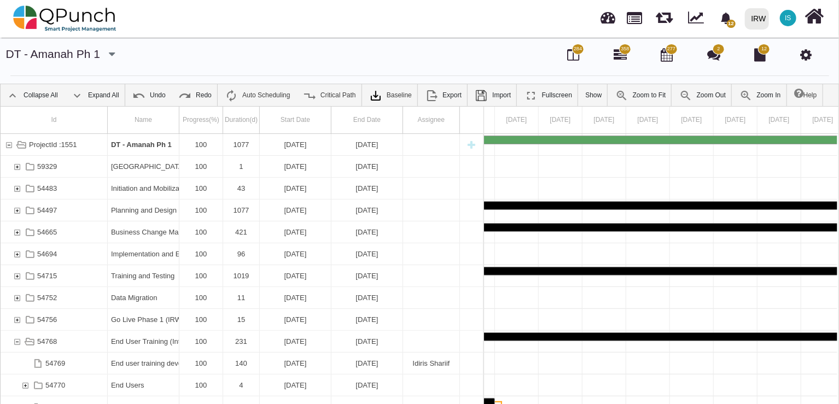
click at [807, 12] on icon at bounding box center [814, 16] width 19 height 21
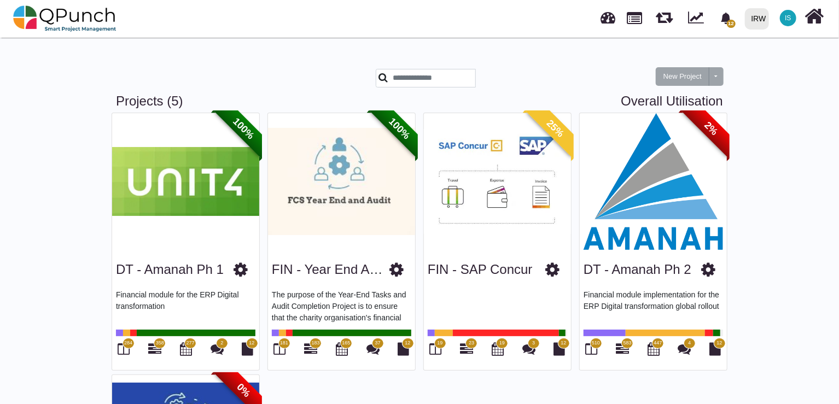
click at [659, 194] on img at bounding box center [653, 181] width 147 height 137
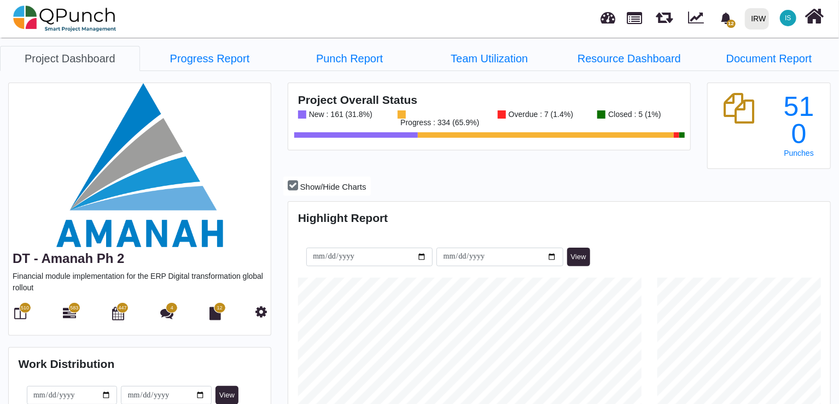
scroll to position [237, 539]
click at [21, 310] on span "510" at bounding box center [25, 309] width 8 height 8
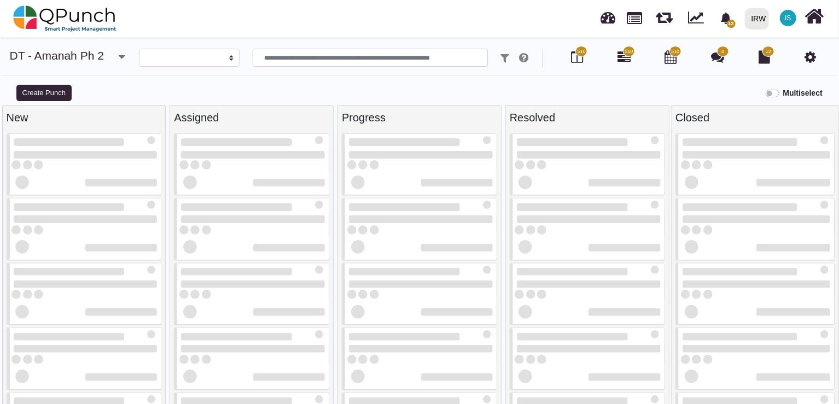
select select
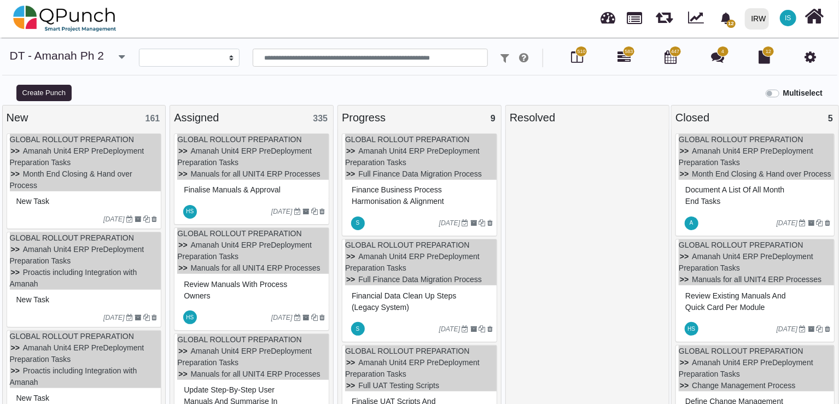
click at [737, 201] on span "Document a list of all month end tasks" at bounding box center [734, 195] width 99 height 20
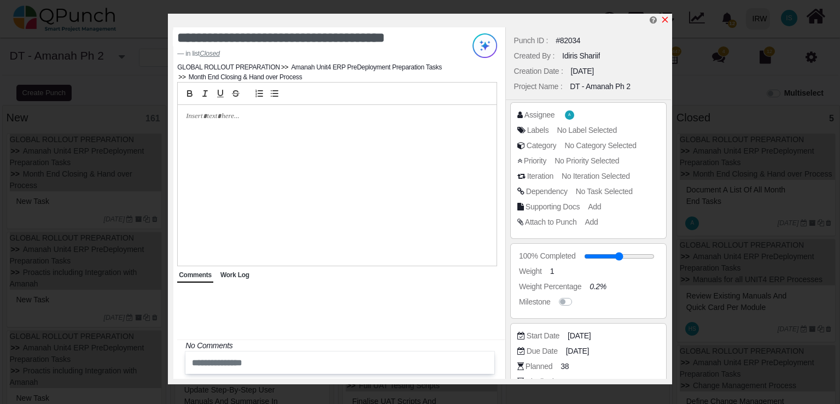
click at [667, 23] on icon "x" at bounding box center [665, 20] width 6 height 6
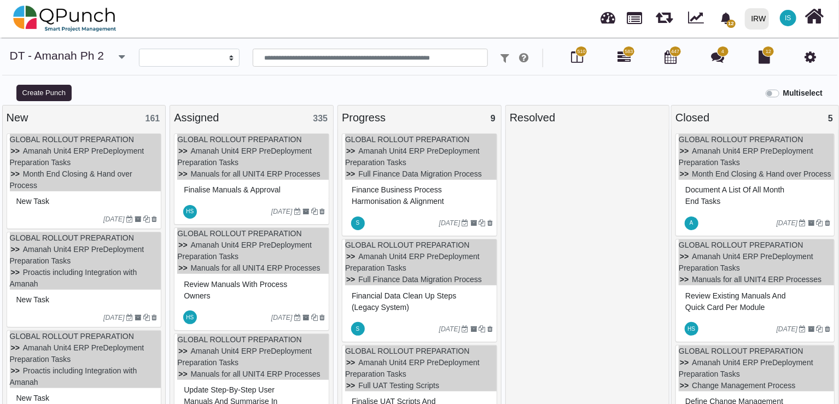
click at [719, 312] on span "Review existing manuals and quick card per module" at bounding box center [735, 302] width 101 height 20
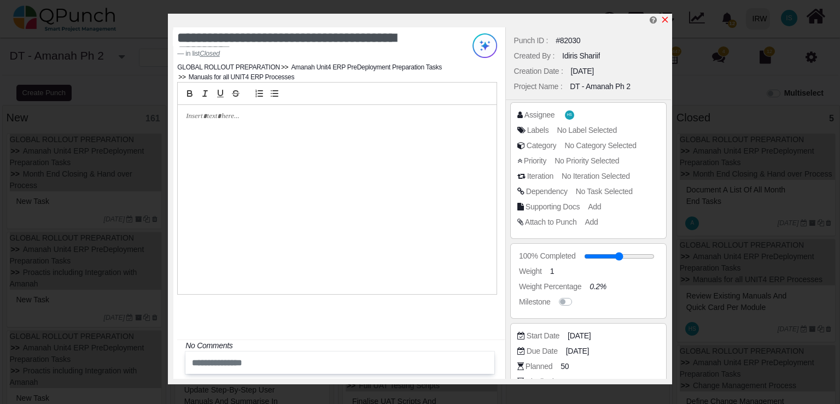
click at [663, 17] on icon "x" at bounding box center [665, 19] width 9 height 9
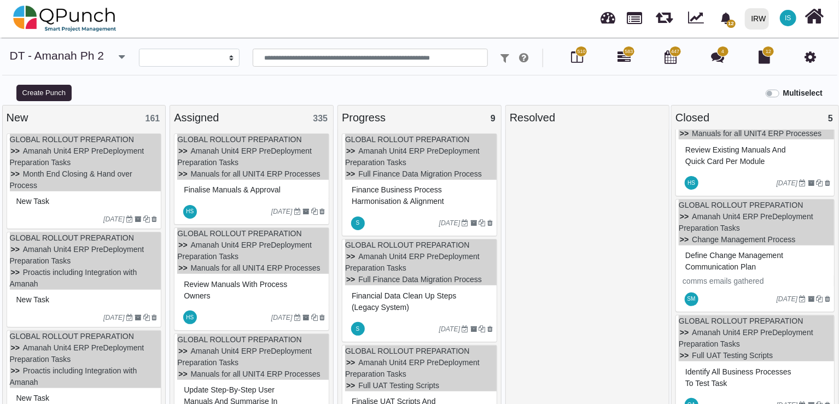
scroll to position [164, 0]
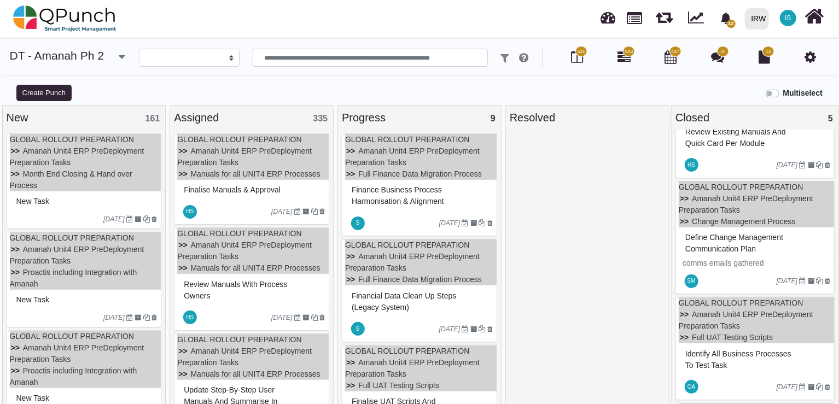
click at [746, 253] on span "Define change management communication plan" at bounding box center [734, 243] width 98 height 20
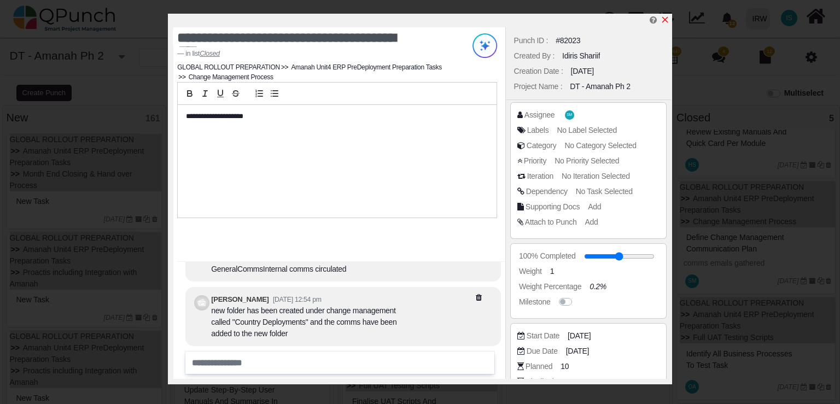
click at [666, 19] on icon "x" at bounding box center [665, 20] width 6 height 6
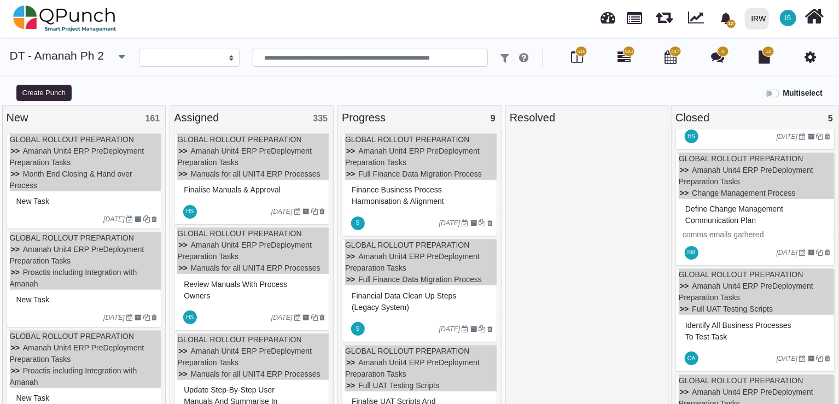
scroll to position [273, 0]
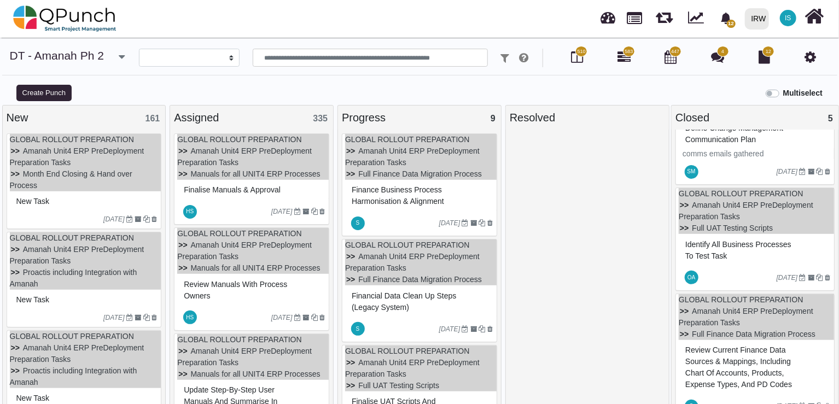
click at [743, 259] on span "Identify all business processes to test task" at bounding box center [738, 250] width 106 height 20
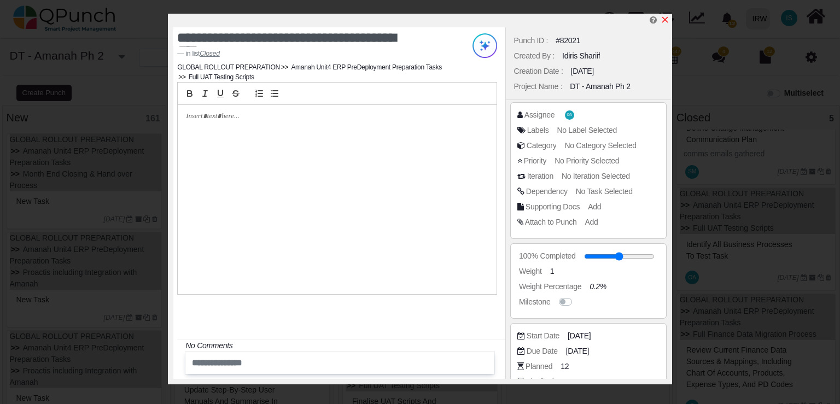
click at [663, 18] on icon "x" at bounding box center [665, 19] width 9 height 9
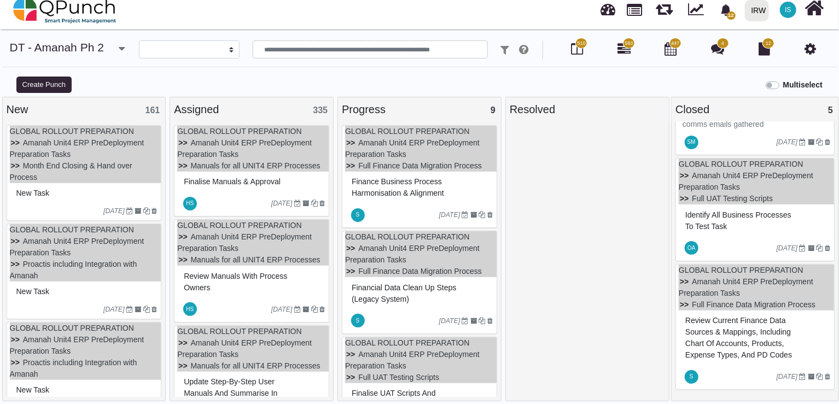
scroll to position [11, 0]
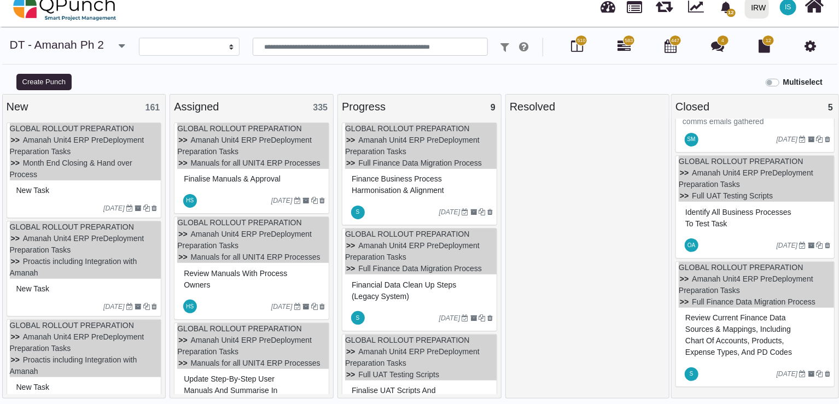
click at [740, 334] on div "Review current finance data sources & mappings, including Chart of Accounts, Pr…" at bounding box center [757, 335] width 148 height 51
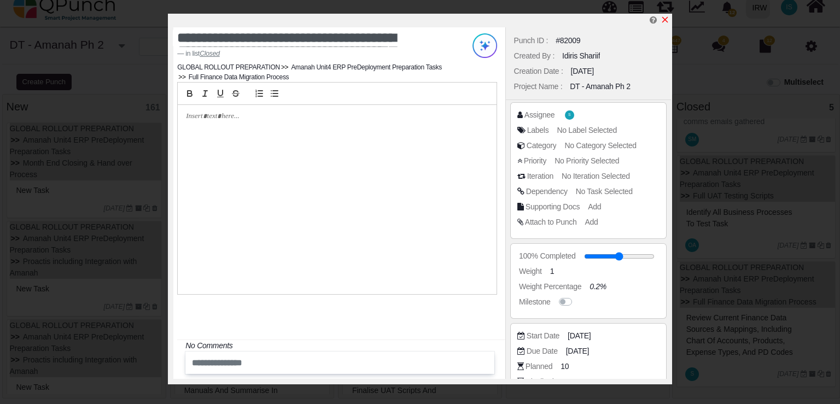
click at [665, 19] on icon "x" at bounding box center [665, 19] width 9 height 9
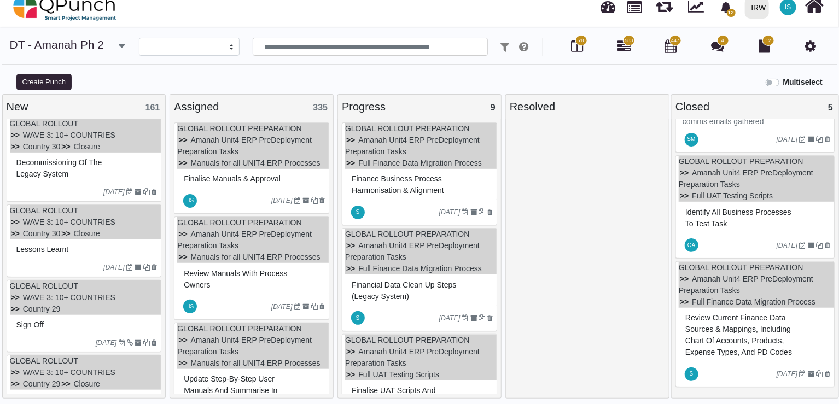
scroll to position [766, 0]
